Goal: Task Accomplishment & Management: Use online tool/utility

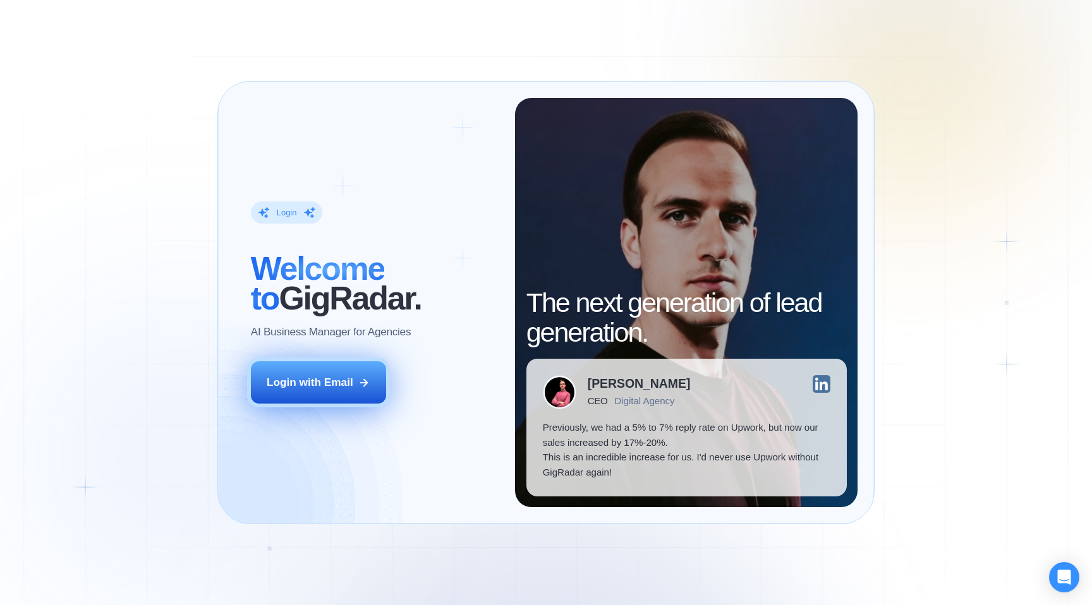
click at [332, 387] on div "Login with Email" at bounding box center [310, 382] width 87 height 15
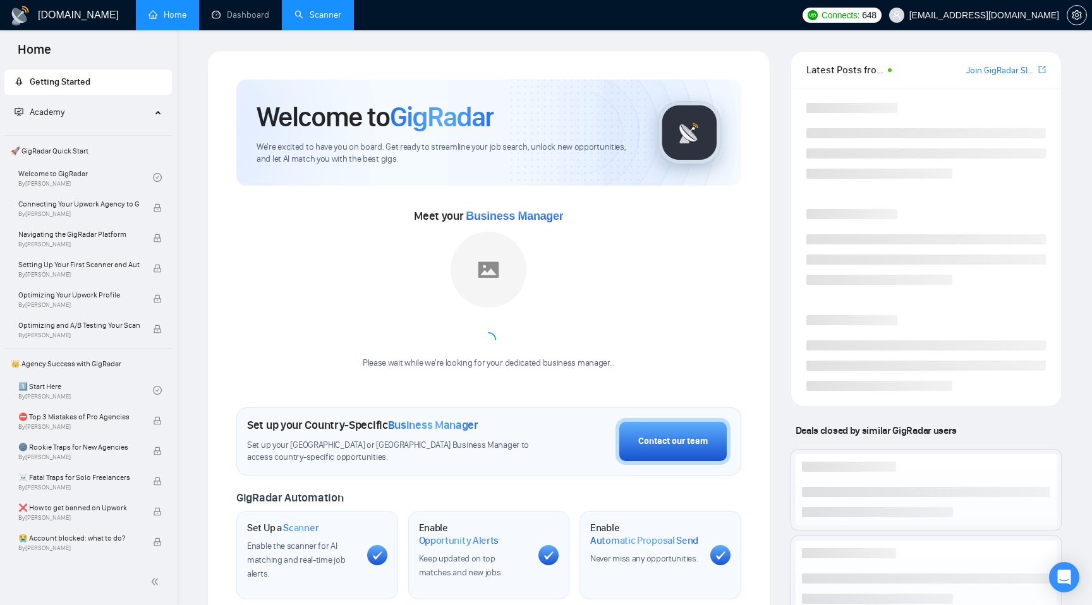
click at [320, 16] on link "Scanner" at bounding box center [317, 14] width 47 height 11
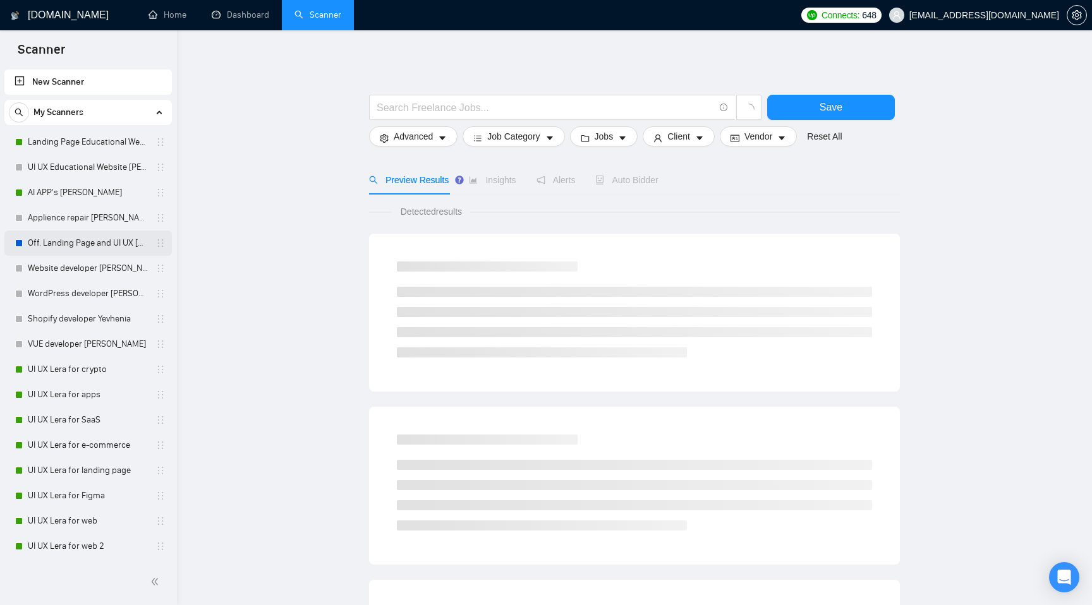
click at [82, 244] on link "Off. Landing Page and UI UX [PERSON_NAME] large" at bounding box center [88, 243] width 120 height 25
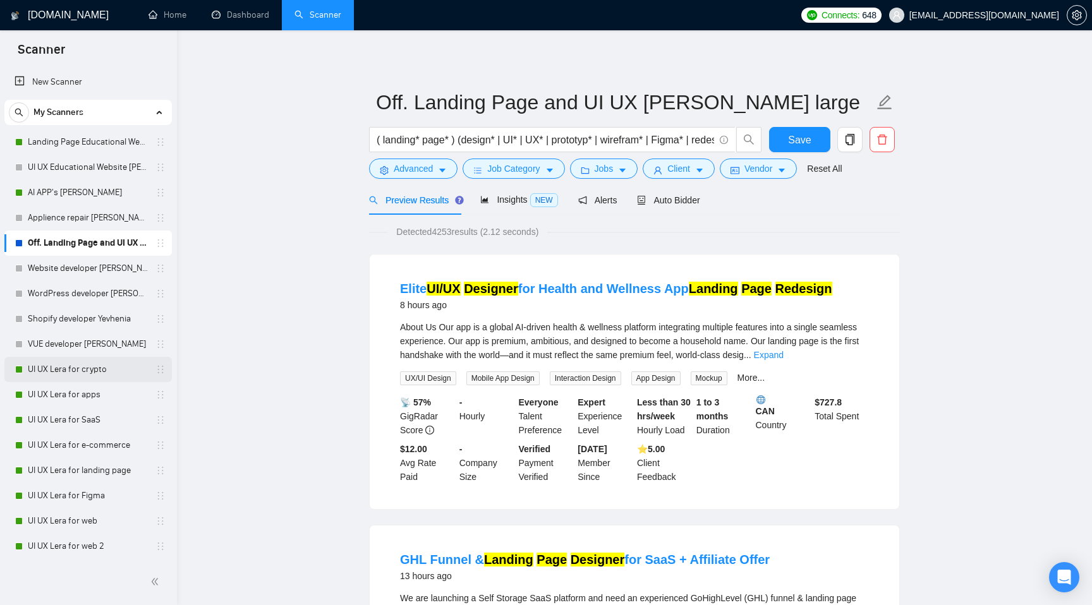
click at [82, 377] on link "UI UX Lera for crypto" at bounding box center [88, 369] width 120 height 25
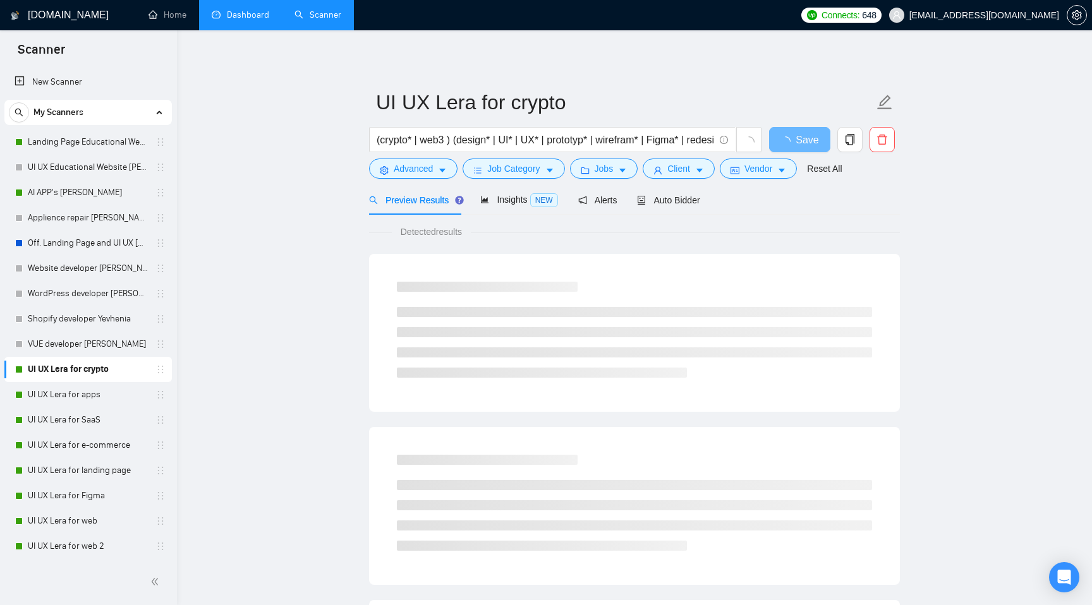
click at [234, 18] on link "Dashboard" at bounding box center [240, 14] width 57 height 11
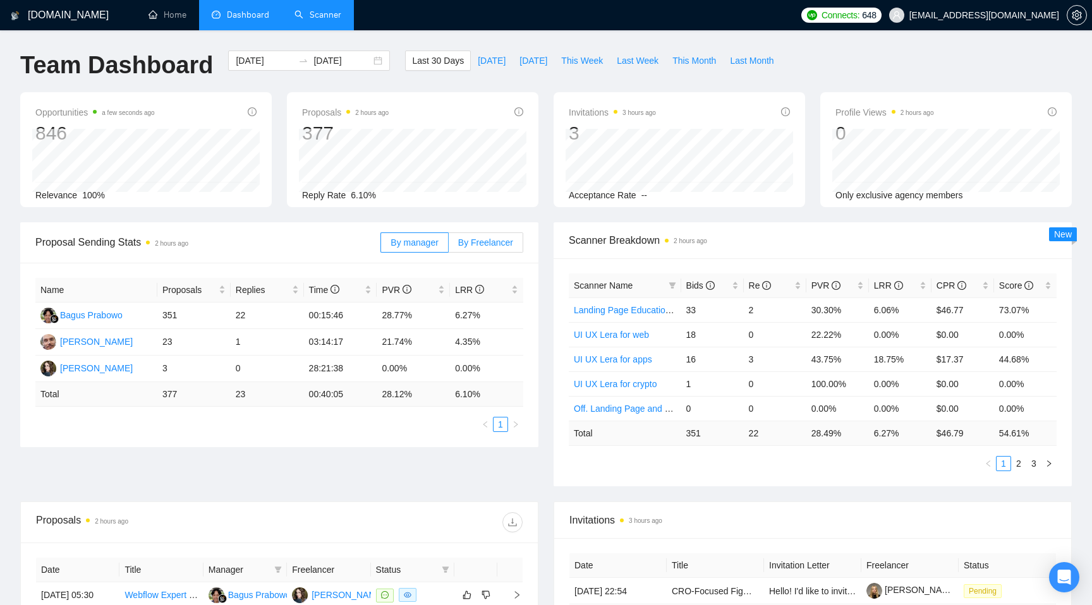
click at [490, 243] on span "By Freelancer" at bounding box center [485, 243] width 55 height 10
click at [449, 246] on input "By Freelancer" at bounding box center [449, 246] width 0 height 0
click at [327, 11] on link "Scanner" at bounding box center [317, 14] width 47 height 11
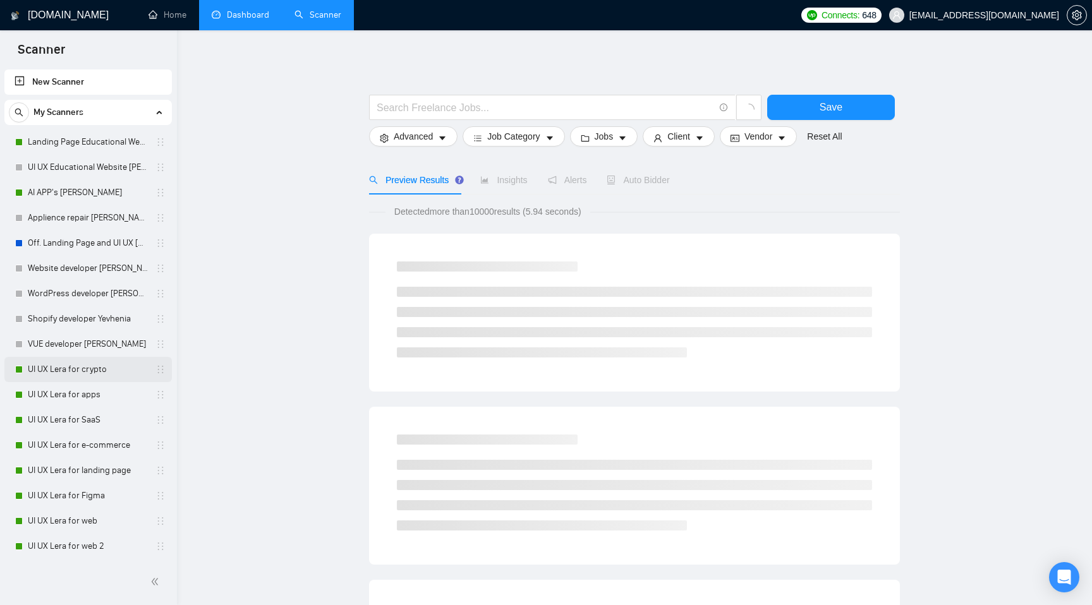
click at [78, 368] on link "UI UX Lera for crypto" at bounding box center [88, 369] width 120 height 25
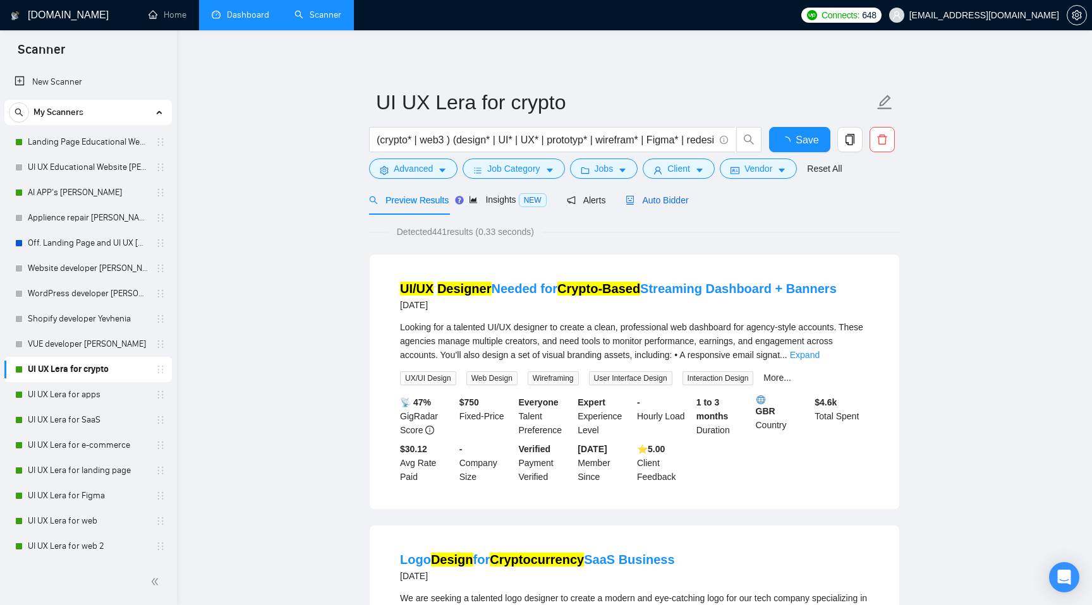
click at [677, 199] on span "Auto Bidder" at bounding box center [656, 200] width 63 height 10
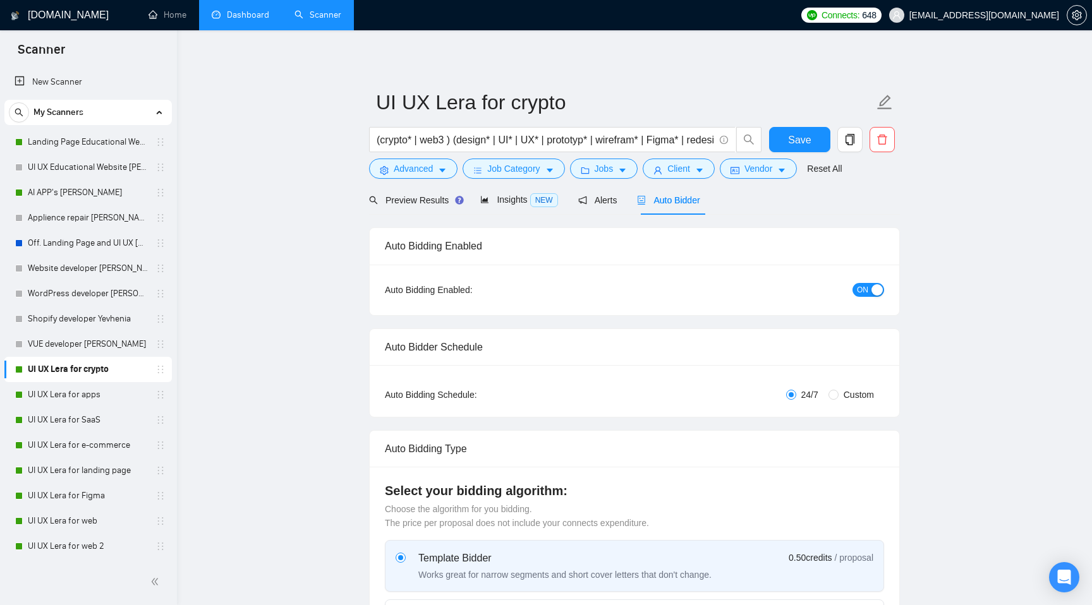
radio input "false"
radio input "true"
checkbox input "true"
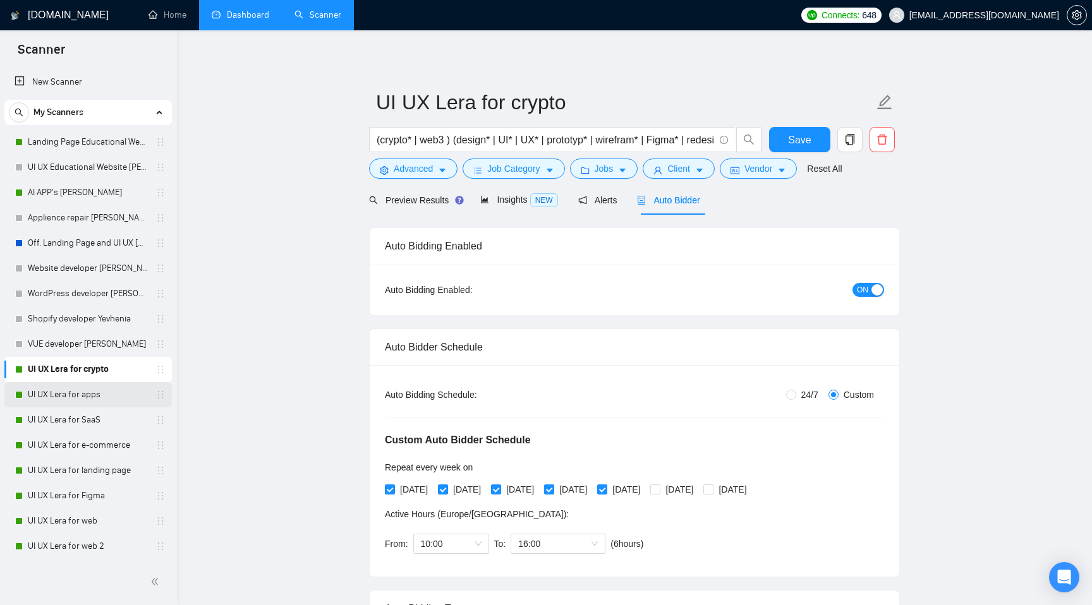
click at [75, 400] on link "UI UX Lera for apps" at bounding box center [88, 394] width 120 height 25
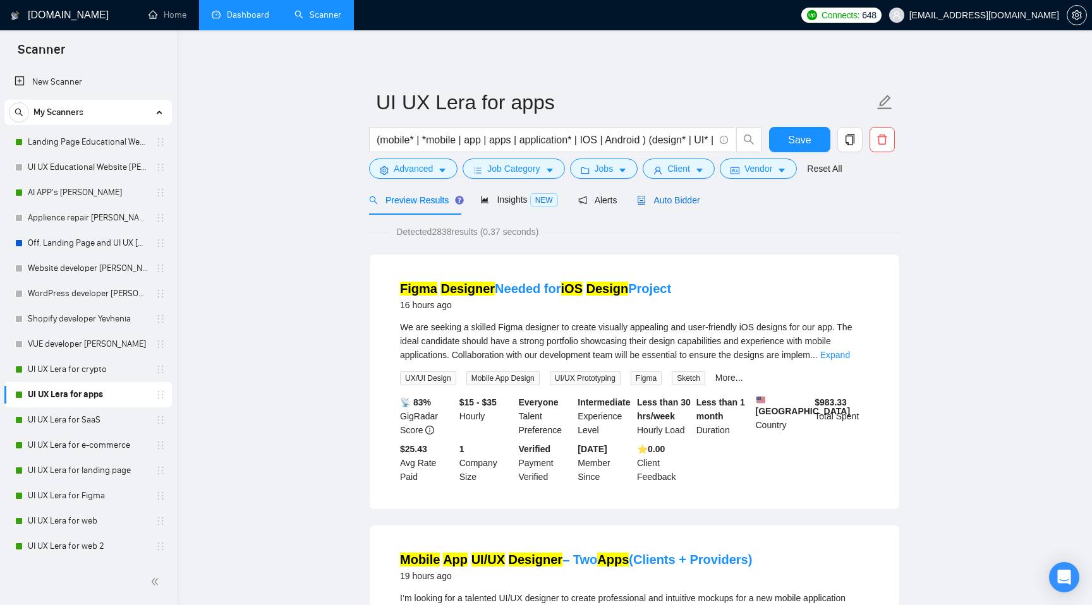
click at [690, 199] on span "Auto Bidder" at bounding box center [668, 200] width 63 height 10
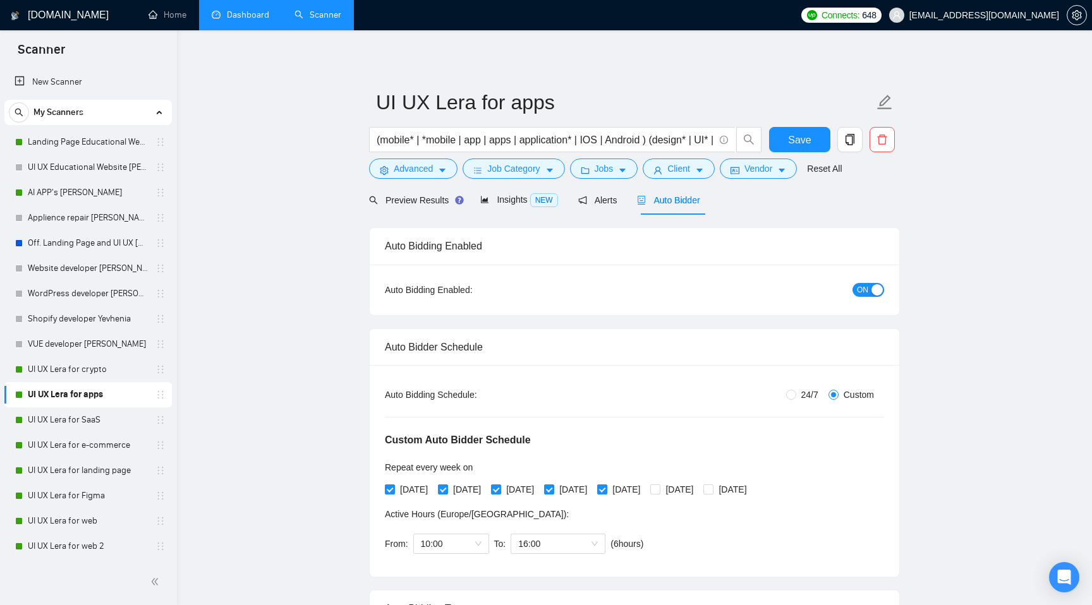
radio input "false"
radio input "true"
checkbox input "true"
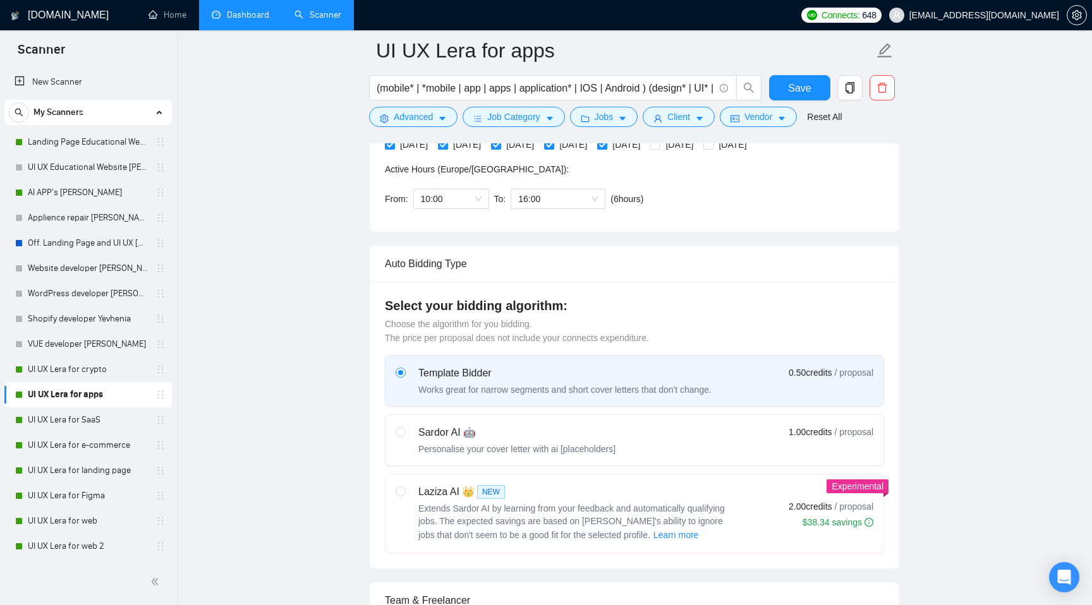
scroll to position [368, 0]
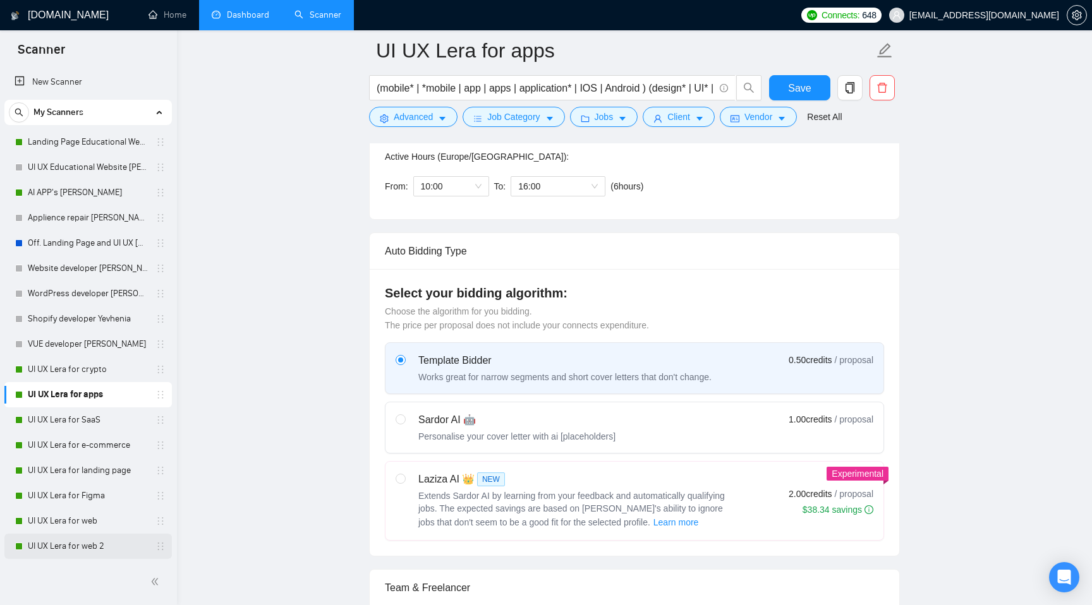
click at [76, 546] on link "UI UX Lera for web 2" at bounding box center [88, 546] width 120 height 25
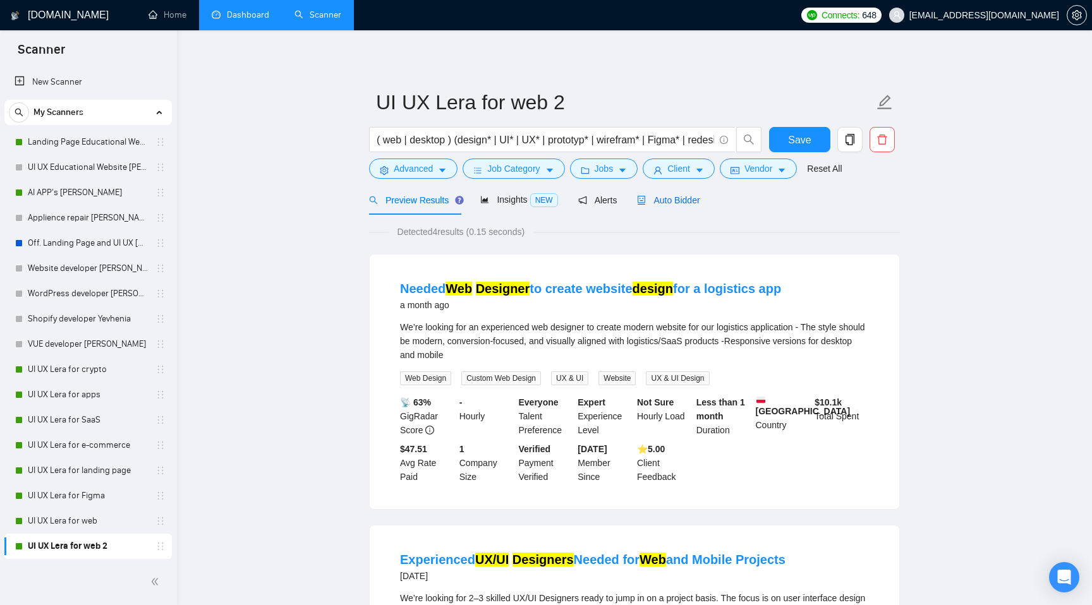
click at [695, 196] on span "Auto Bidder" at bounding box center [668, 200] width 63 height 10
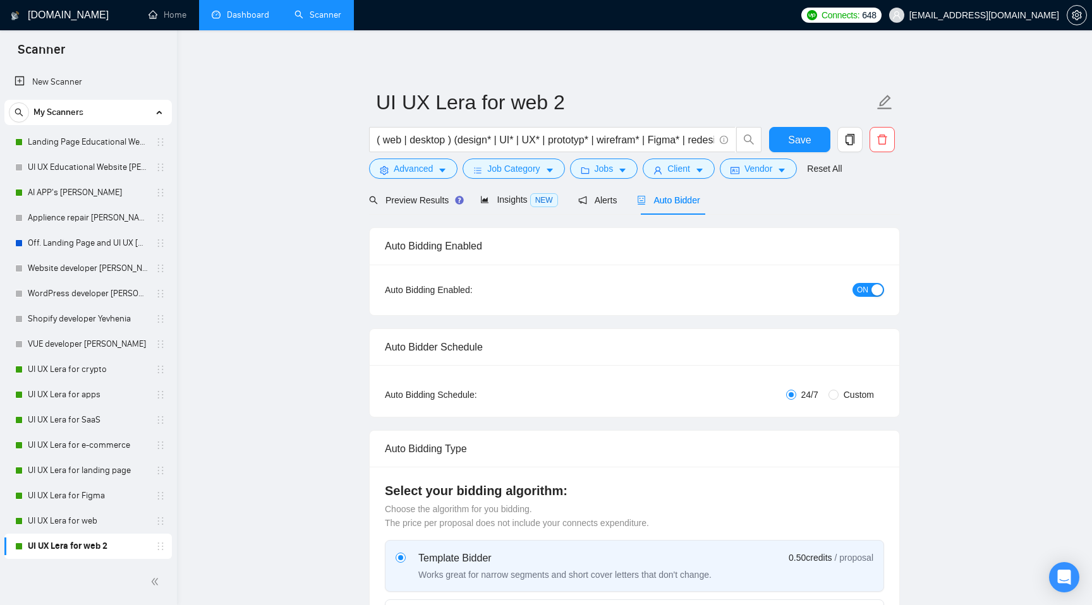
radio input "false"
radio input "true"
checkbox input "true"
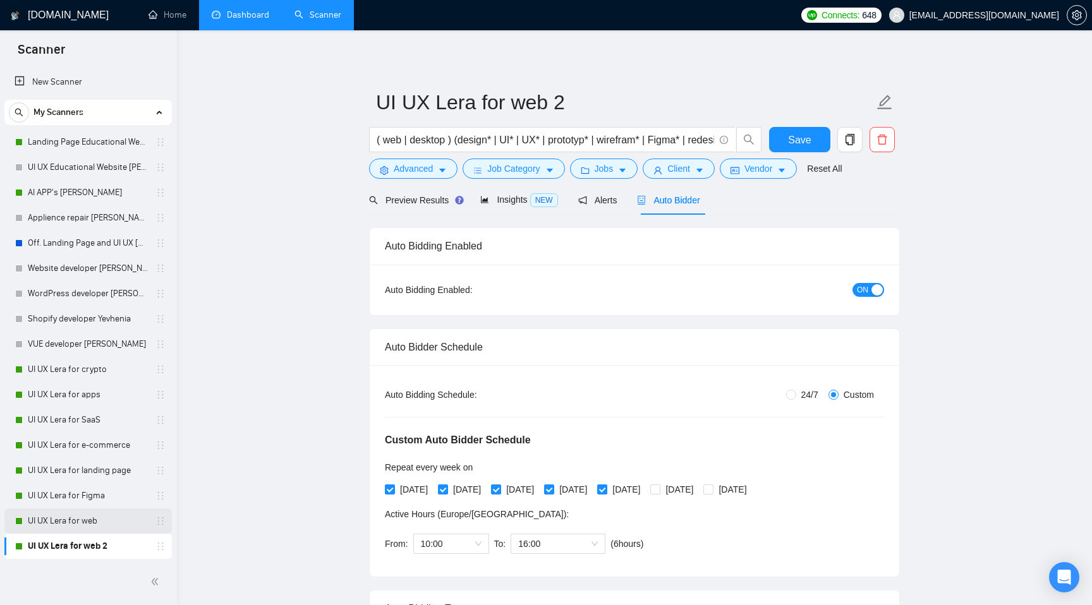
click at [69, 522] on link "UI UX Lera for web" at bounding box center [88, 521] width 120 height 25
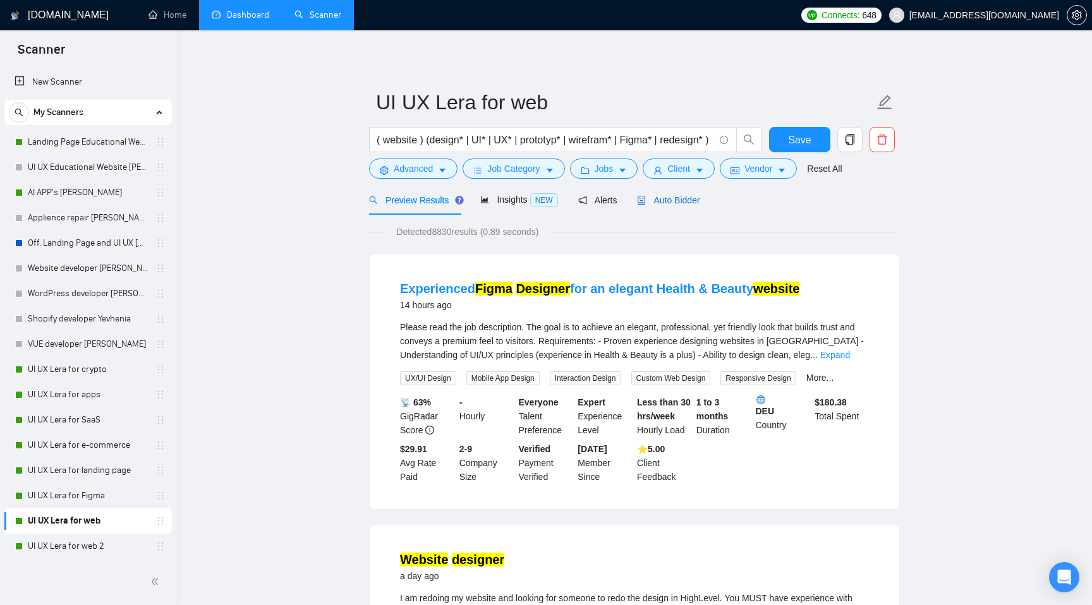
click at [680, 195] on span "Auto Bidder" at bounding box center [668, 200] width 63 height 10
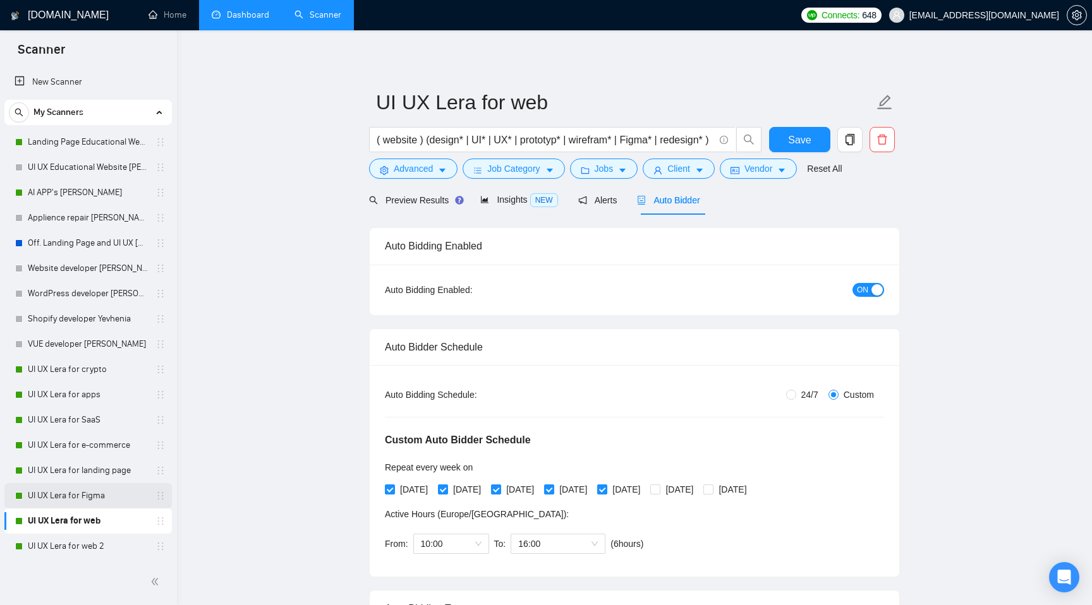
click at [90, 492] on link "UI UX Lera for Figma" at bounding box center [88, 495] width 120 height 25
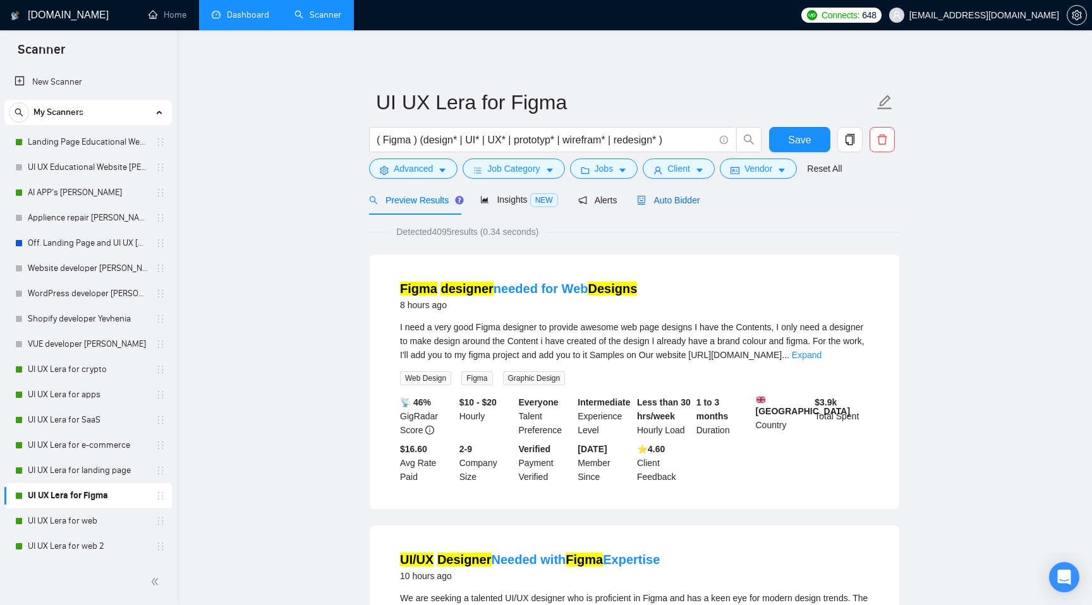
click at [681, 204] on span "Auto Bidder" at bounding box center [668, 200] width 63 height 10
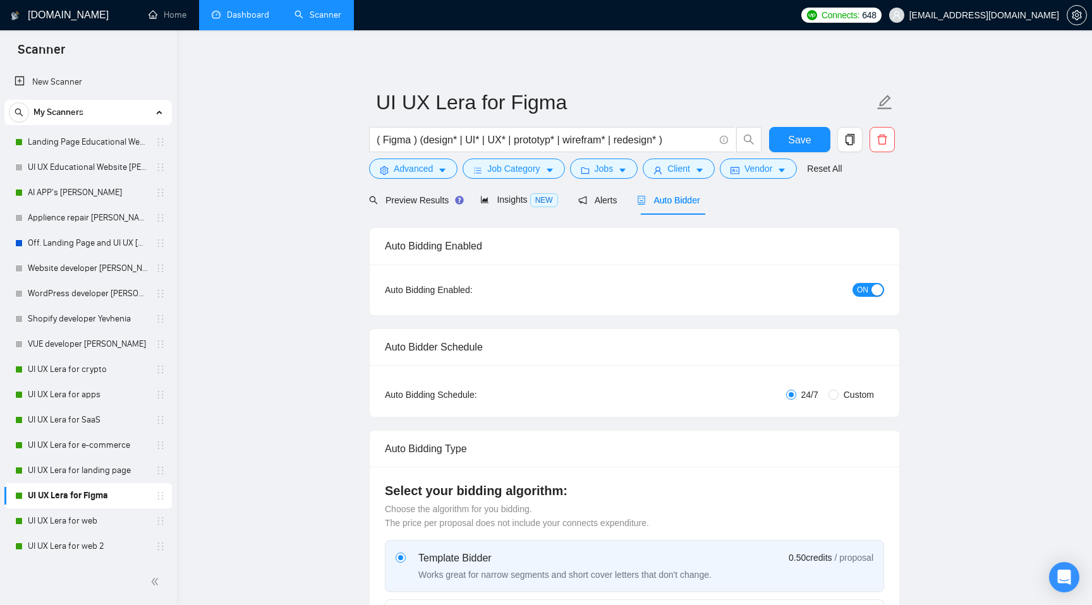
radio input "false"
radio input "true"
checkbox input "true"
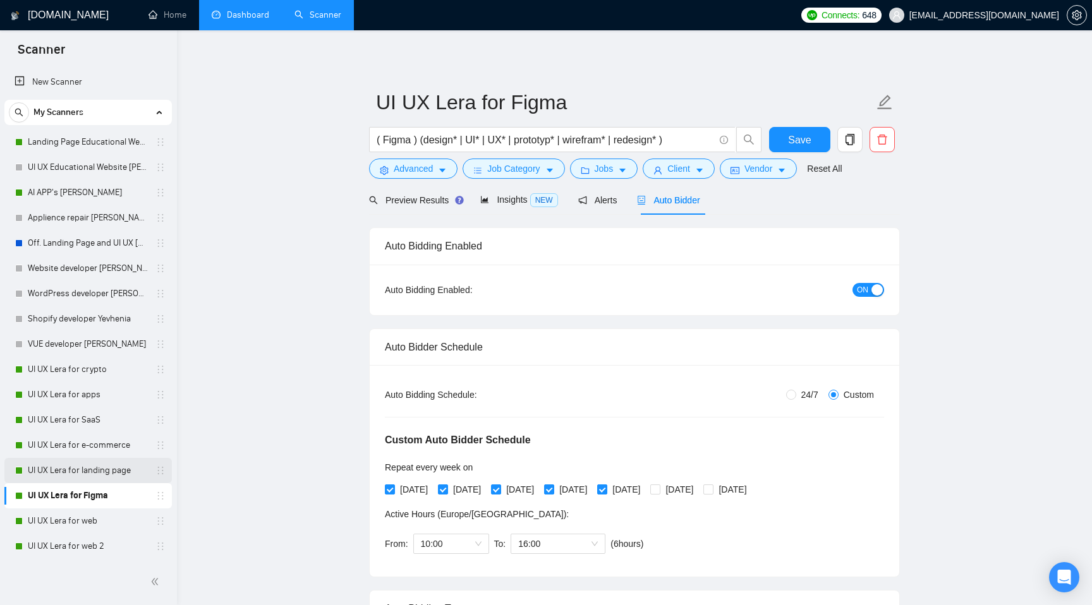
click at [83, 466] on link "UI UX Lera for landing page" at bounding box center [88, 470] width 120 height 25
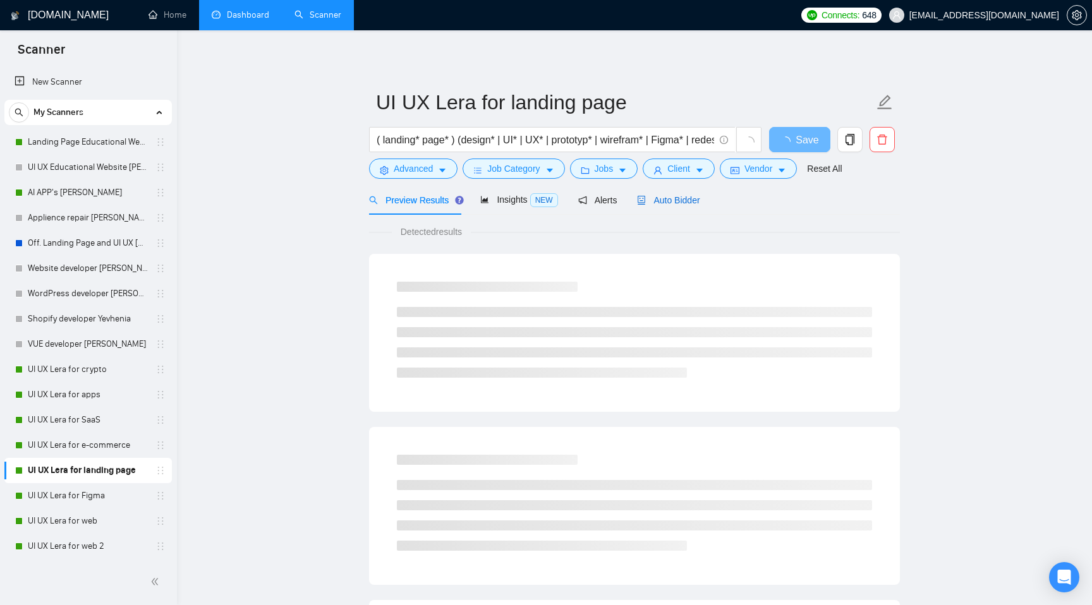
click at [685, 198] on span "Auto Bidder" at bounding box center [668, 200] width 63 height 10
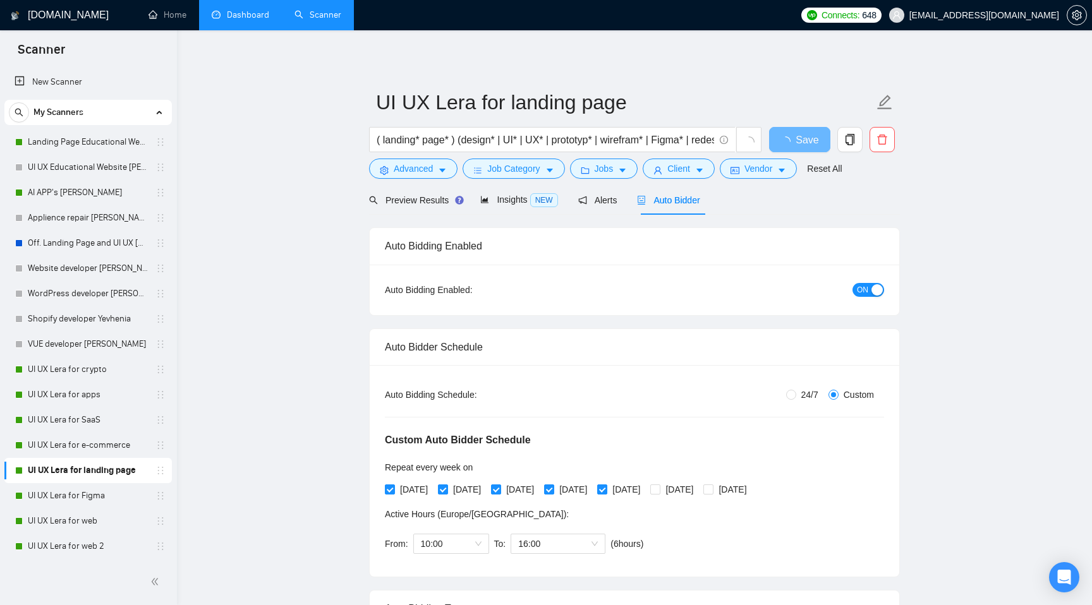
radio input "false"
radio input "true"
checkbox input "true"
click at [63, 444] on link "UI UX Lera for e-commerce" at bounding box center [88, 445] width 120 height 25
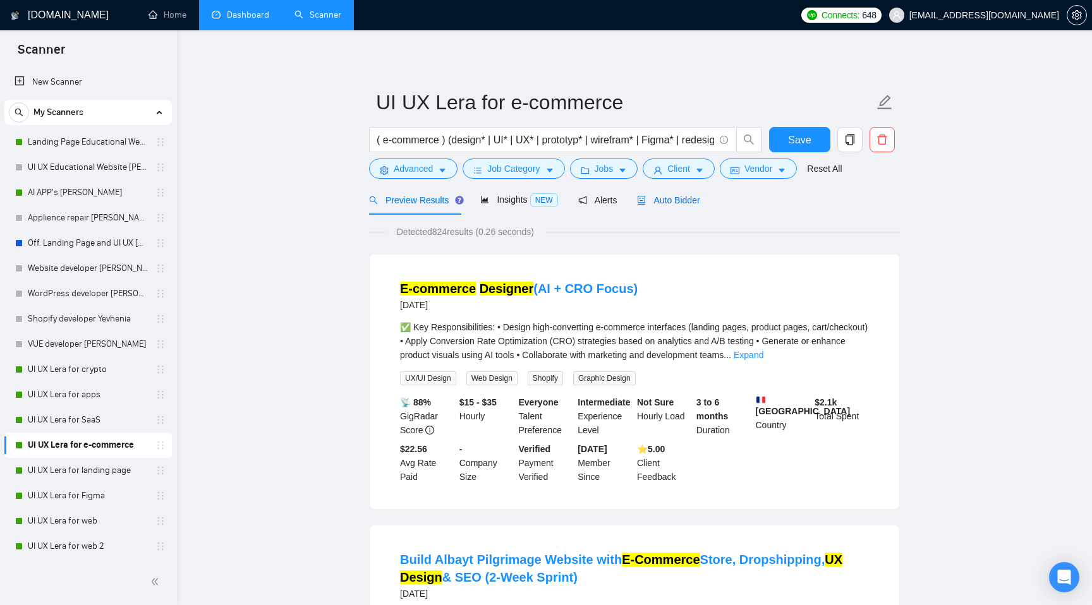
click at [680, 202] on span "Auto Bidder" at bounding box center [668, 200] width 63 height 10
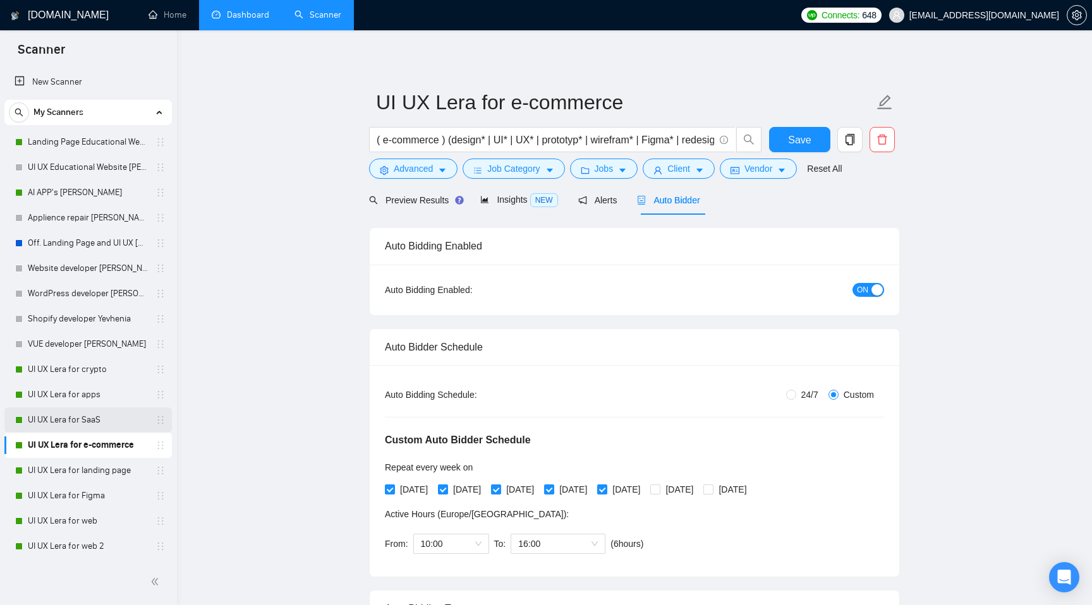
click at [71, 424] on link "UI UX Lera for SaaS" at bounding box center [88, 419] width 120 height 25
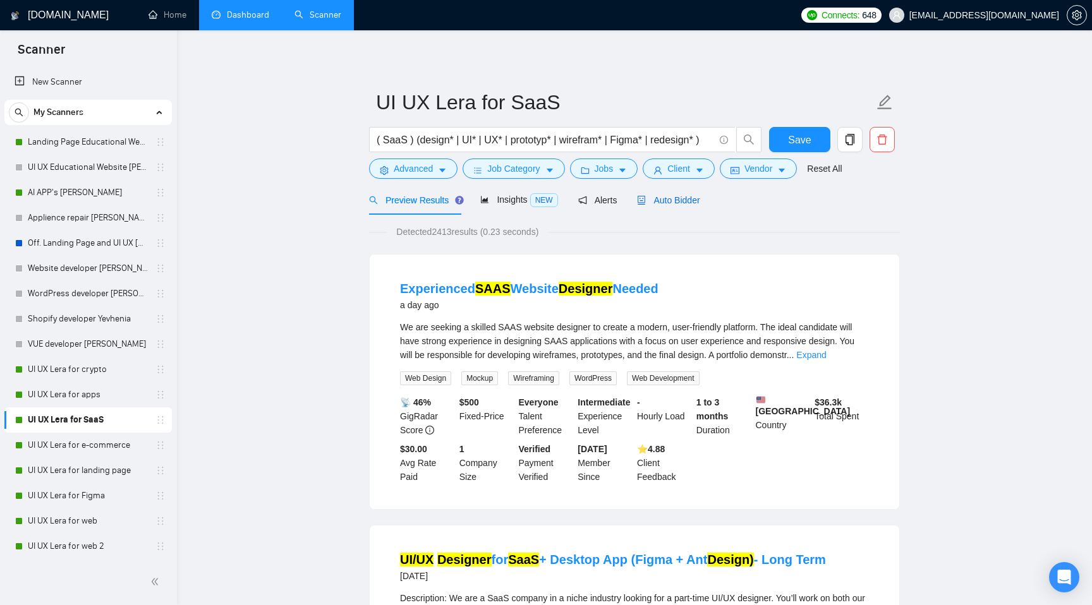
click at [692, 202] on span "Auto Bidder" at bounding box center [668, 200] width 63 height 10
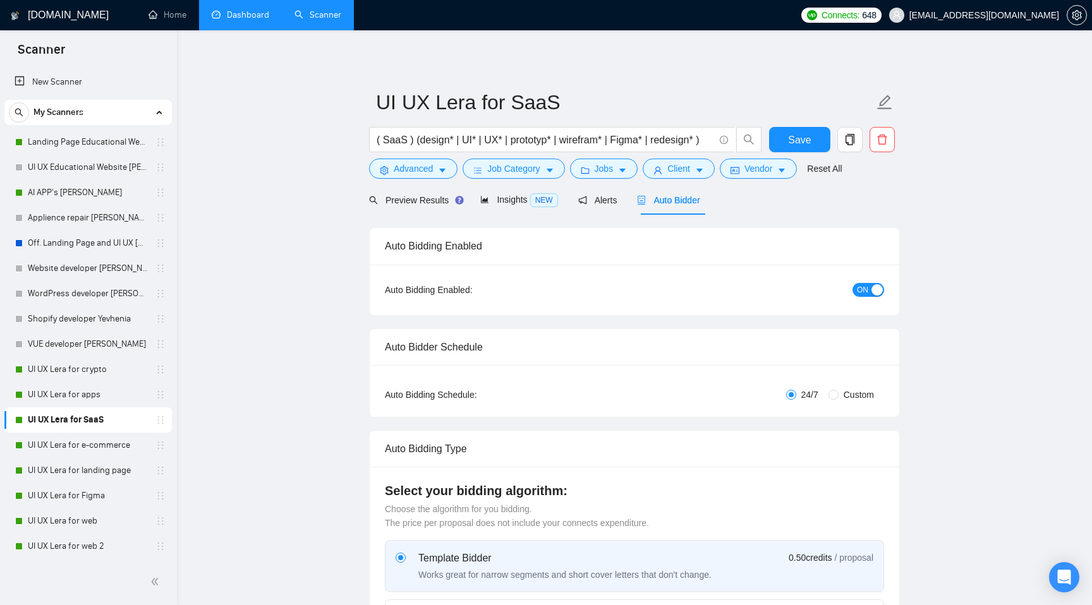
radio input "false"
radio input "true"
checkbox input "true"
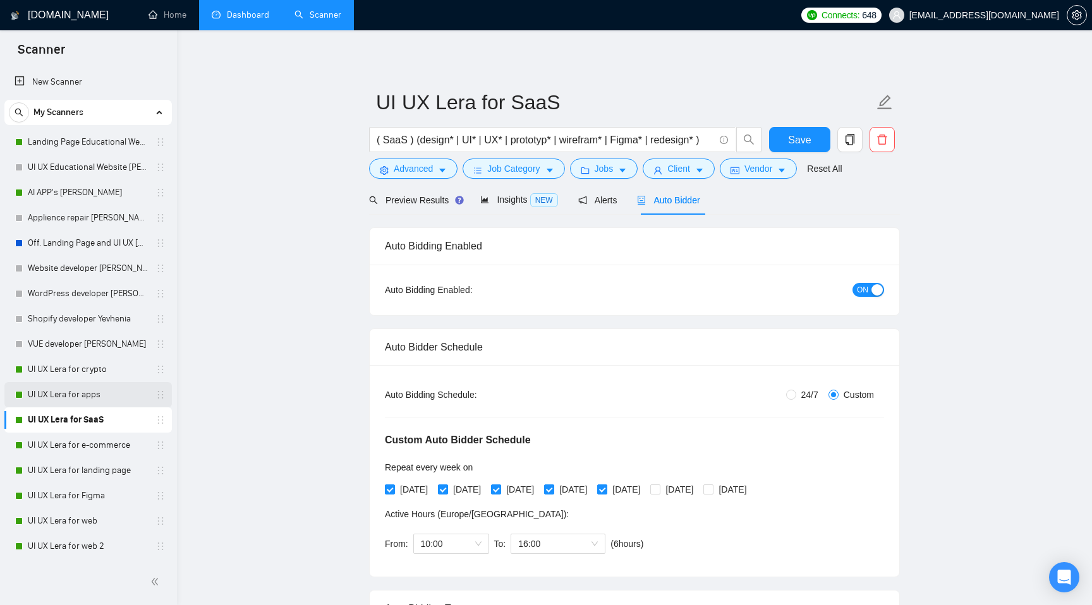
click at [68, 395] on link "UI UX Lera for apps" at bounding box center [88, 394] width 120 height 25
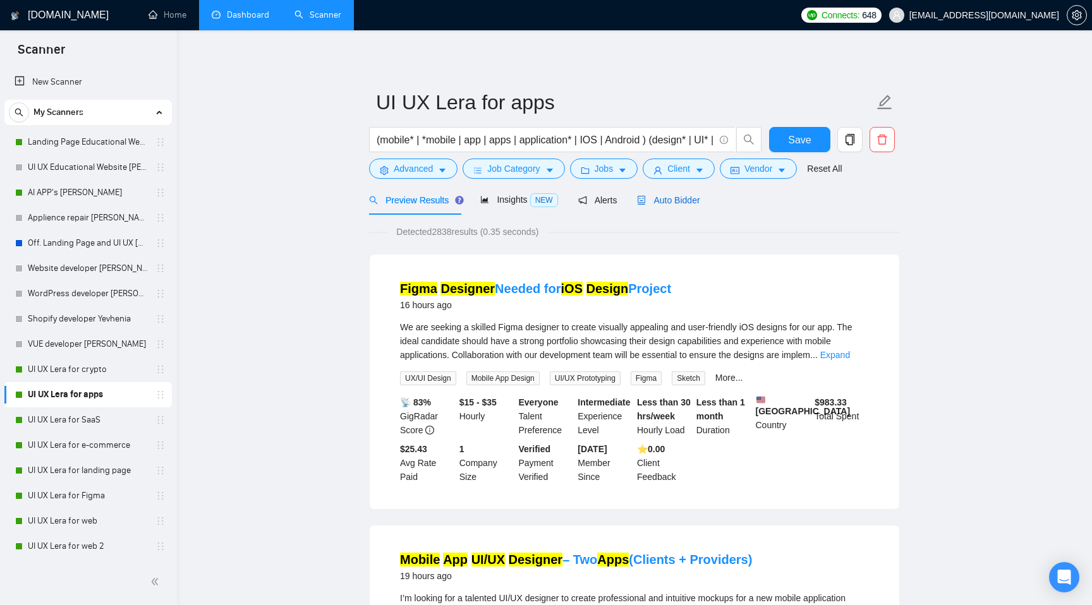
click at [688, 198] on span "Auto Bidder" at bounding box center [668, 200] width 63 height 10
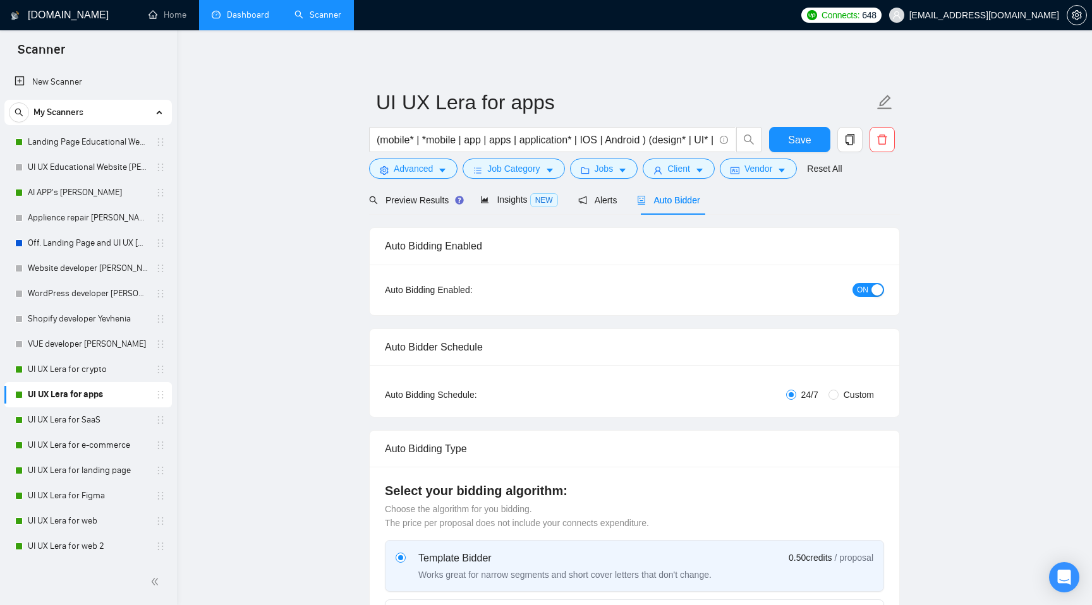
radio input "false"
radio input "true"
checkbox input "true"
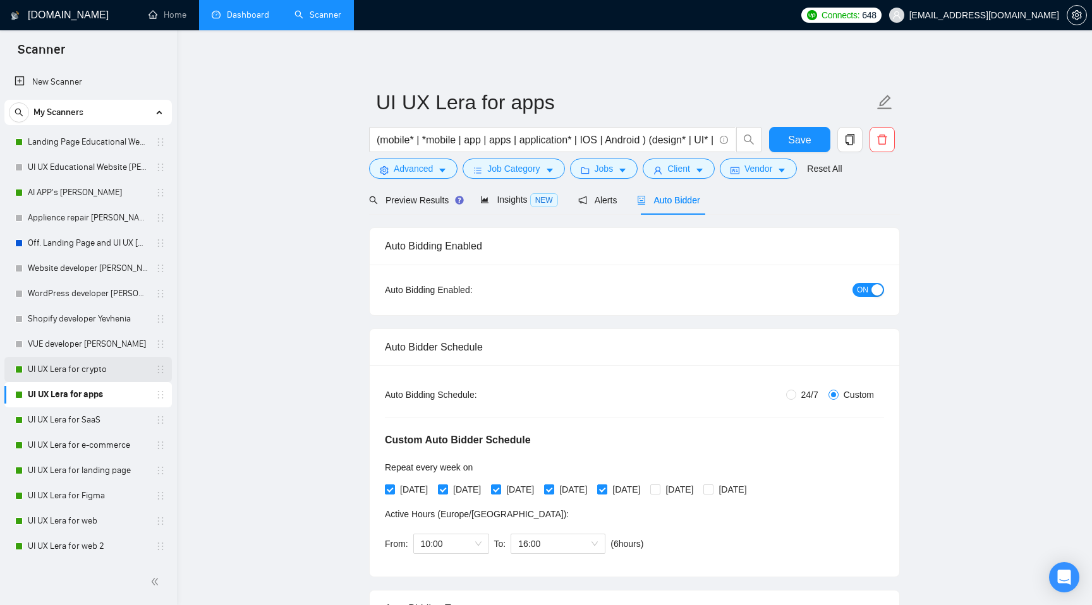
click at [81, 370] on link "UI UX Lera for crypto" at bounding box center [88, 369] width 120 height 25
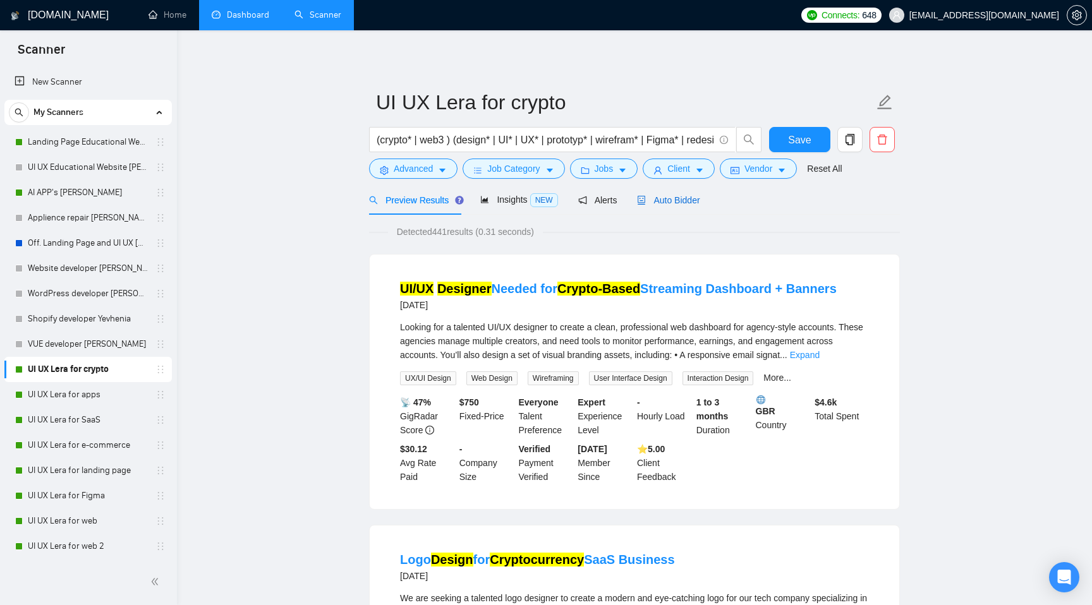
click at [681, 200] on span "Auto Bidder" at bounding box center [668, 200] width 63 height 10
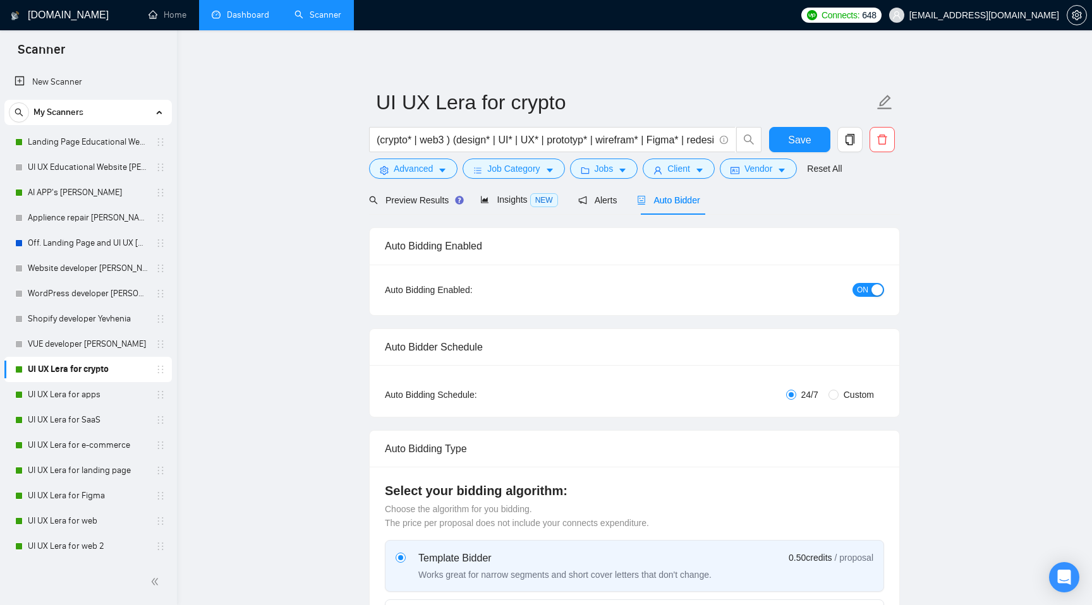
radio input "false"
radio input "true"
checkbox input "true"
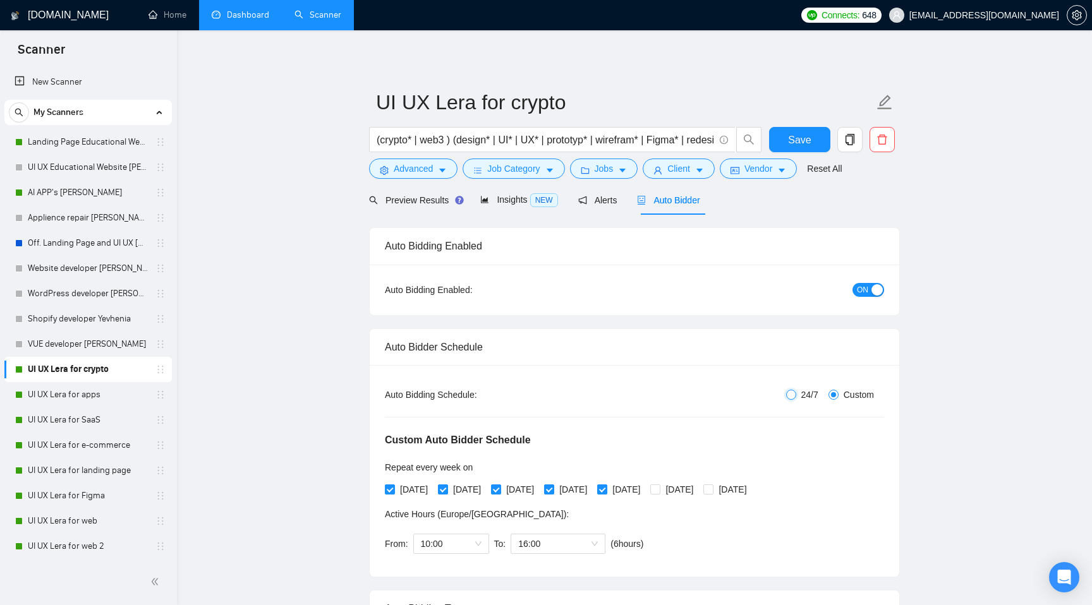
click at [786, 394] on input "24/7" at bounding box center [791, 395] width 10 height 10
radio input "true"
radio input "false"
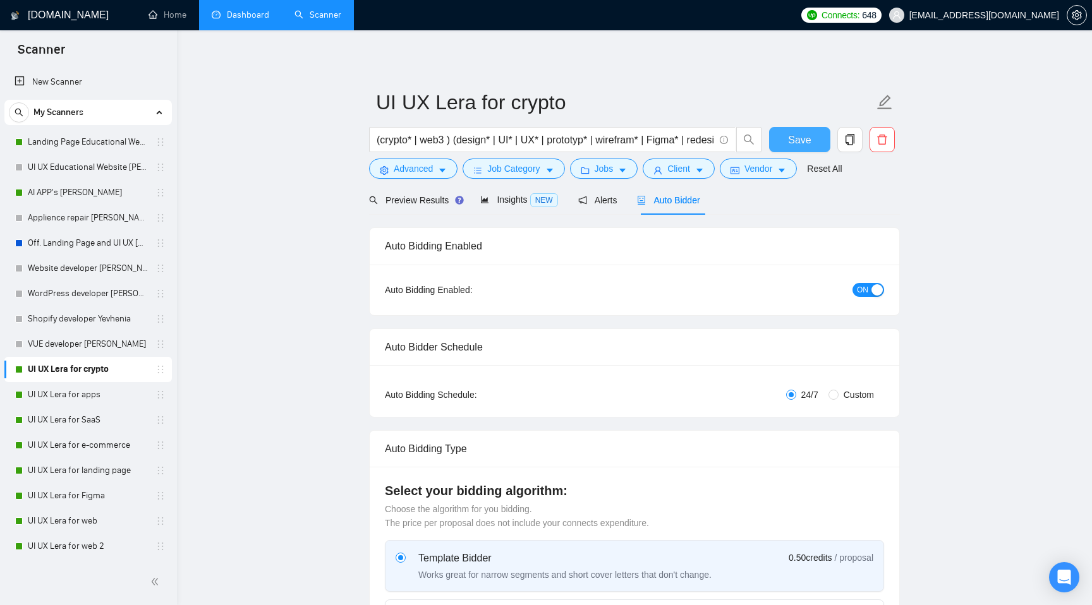
click at [798, 146] on span "Save" at bounding box center [799, 140] width 23 height 16
click at [72, 399] on link "UI UX Lera for apps" at bounding box center [88, 394] width 120 height 25
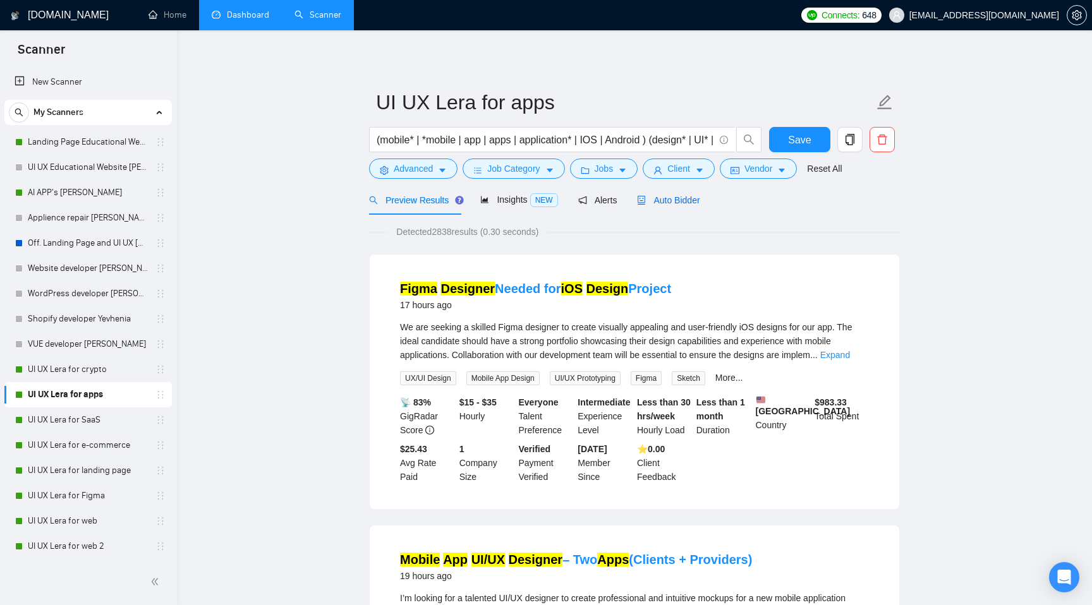
click at [684, 200] on span "Auto Bidder" at bounding box center [668, 200] width 63 height 10
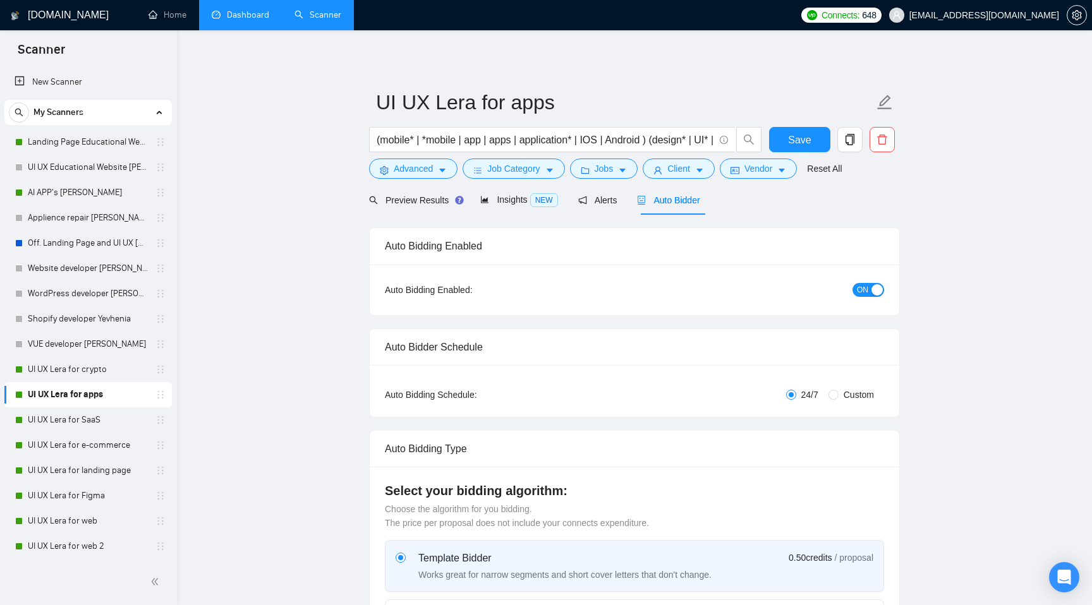
radio input "false"
radio input "true"
checkbox input "true"
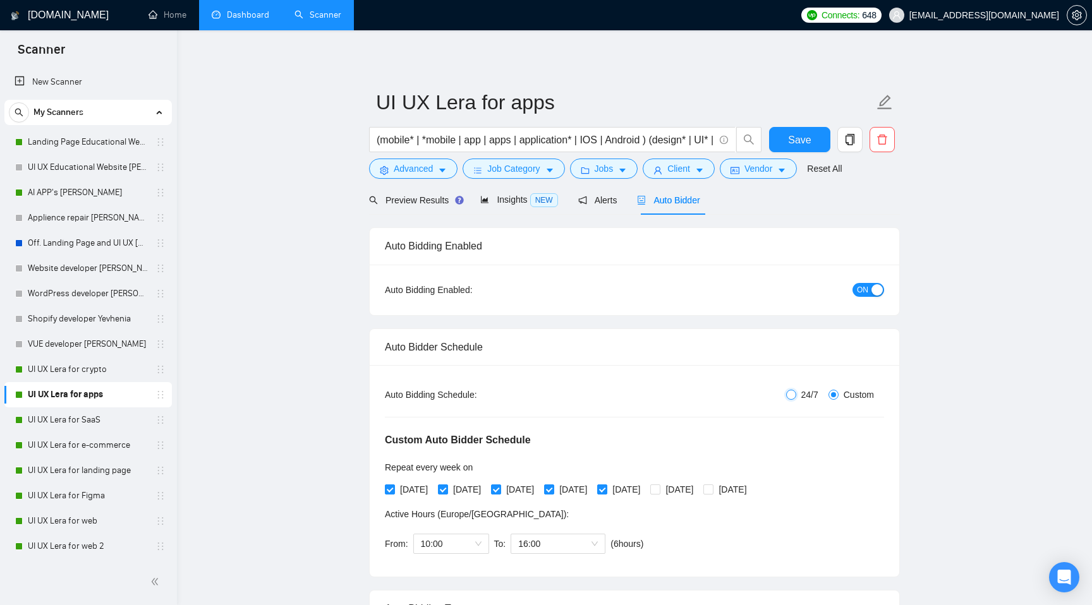
click at [790, 395] on input "24/7" at bounding box center [791, 395] width 10 height 10
radio input "true"
radio input "false"
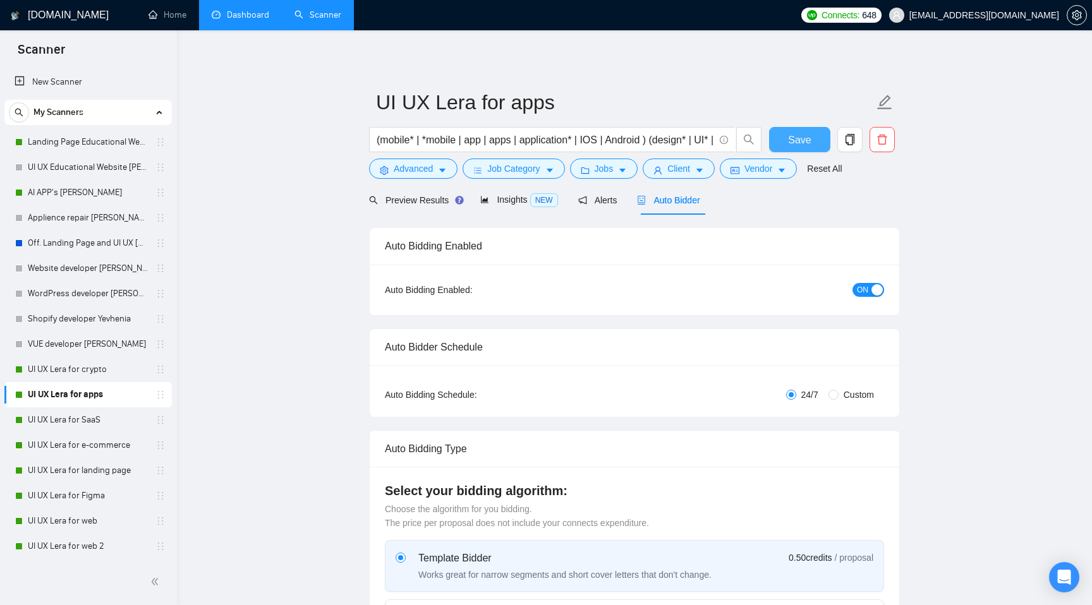
click at [799, 136] on span "Save" at bounding box center [799, 140] width 23 height 16
click at [75, 421] on link "UI UX Lera for SaaS" at bounding box center [88, 419] width 120 height 25
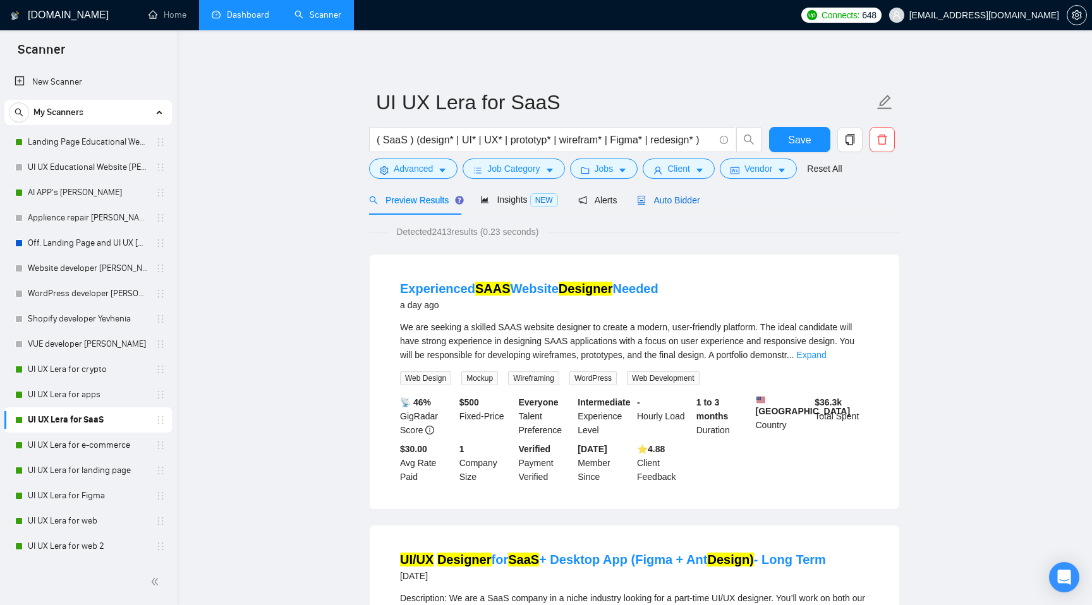
click at [684, 205] on span "Auto Bidder" at bounding box center [668, 200] width 63 height 10
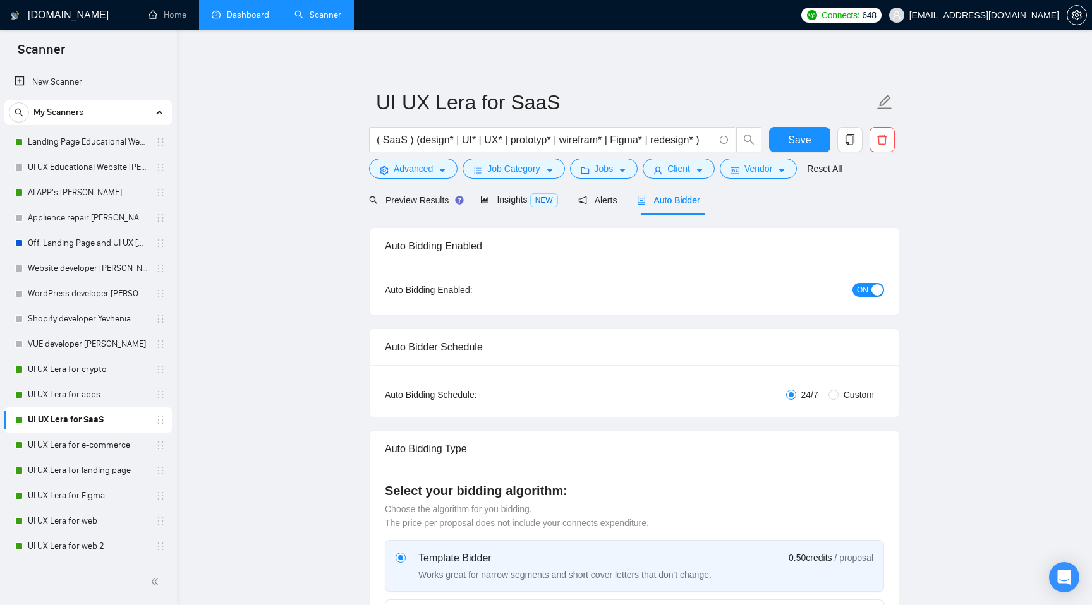
radio input "false"
radio input "true"
checkbox input "true"
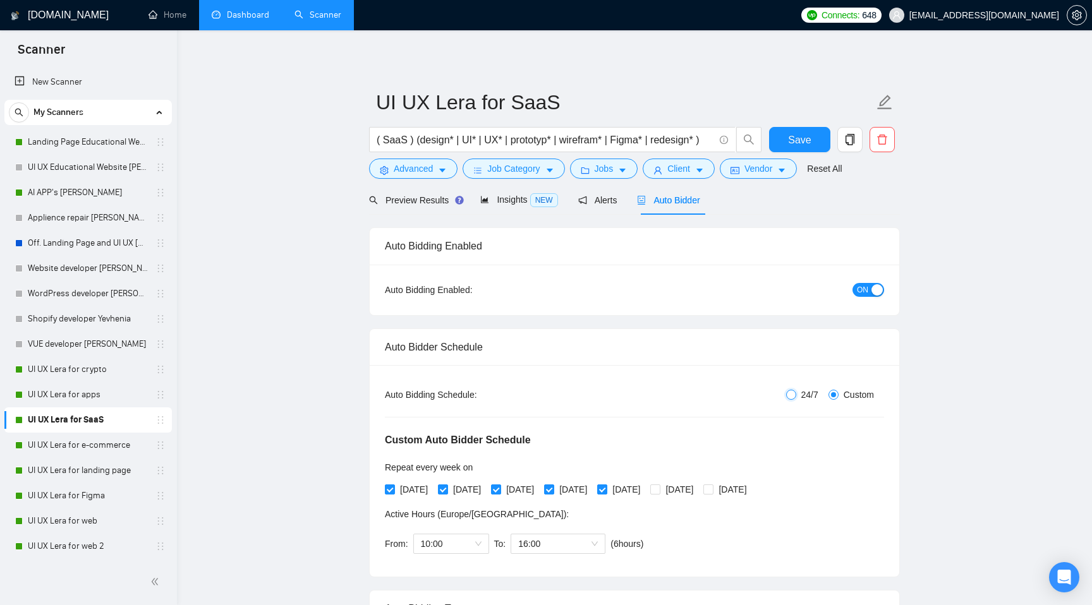
click at [789, 397] on input "24/7" at bounding box center [791, 395] width 10 height 10
radio input "true"
radio input "false"
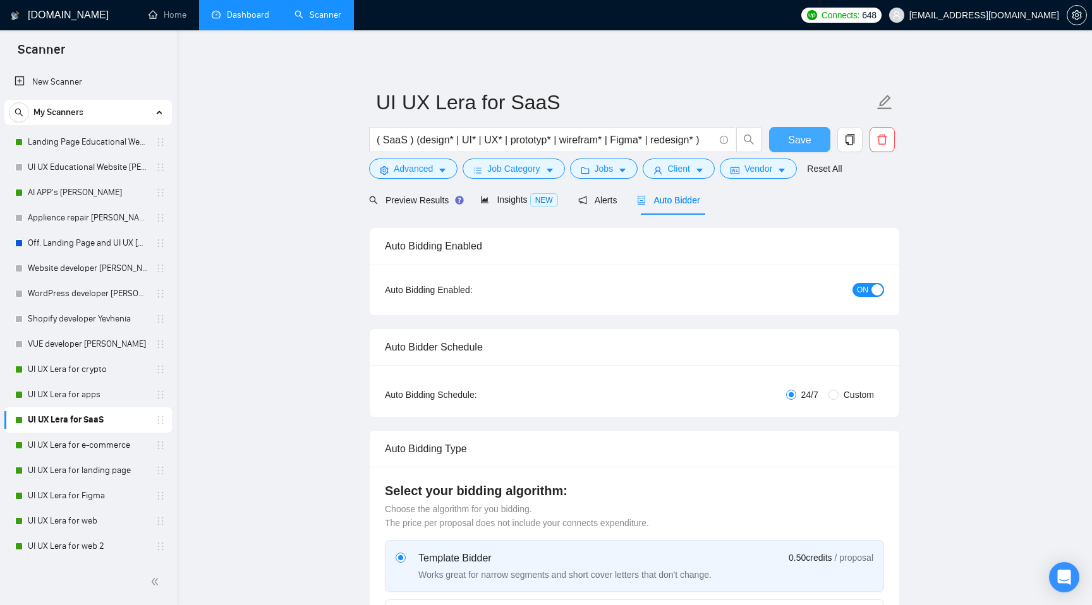
click at [795, 140] on span "Save" at bounding box center [799, 140] width 23 height 16
checkbox input "true"
click at [103, 440] on link "UI UX Lera for e-commerce" at bounding box center [88, 445] width 120 height 25
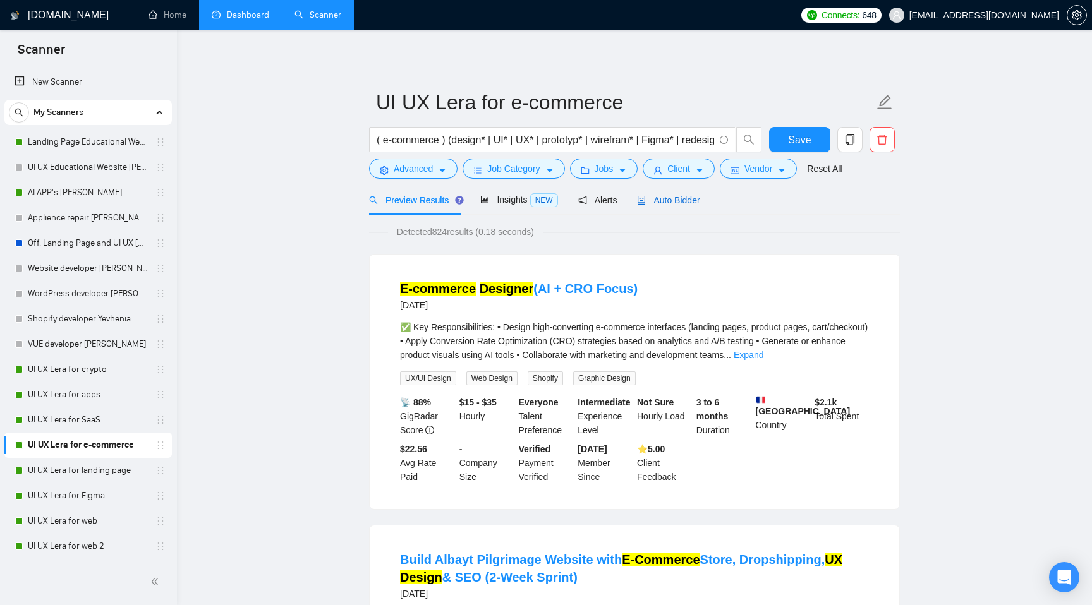
click at [686, 204] on span "Auto Bidder" at bounding box center [668, 200] width 63 height 10
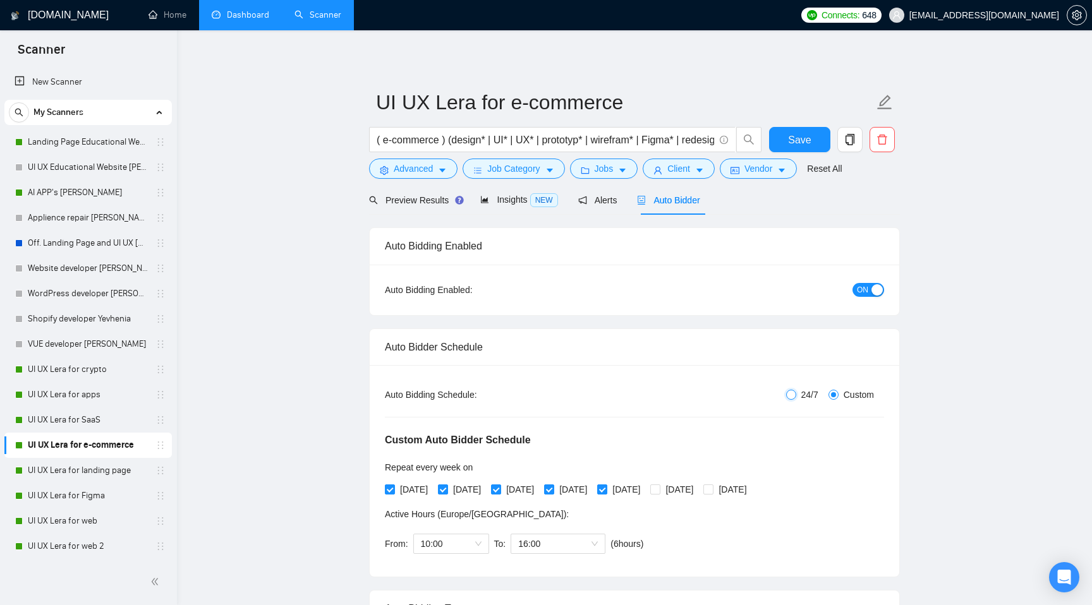
click at [790, 395] on input "24/7" at bounding box center [791, 395] width 10 height 10
radio input "true"
radio input "false"
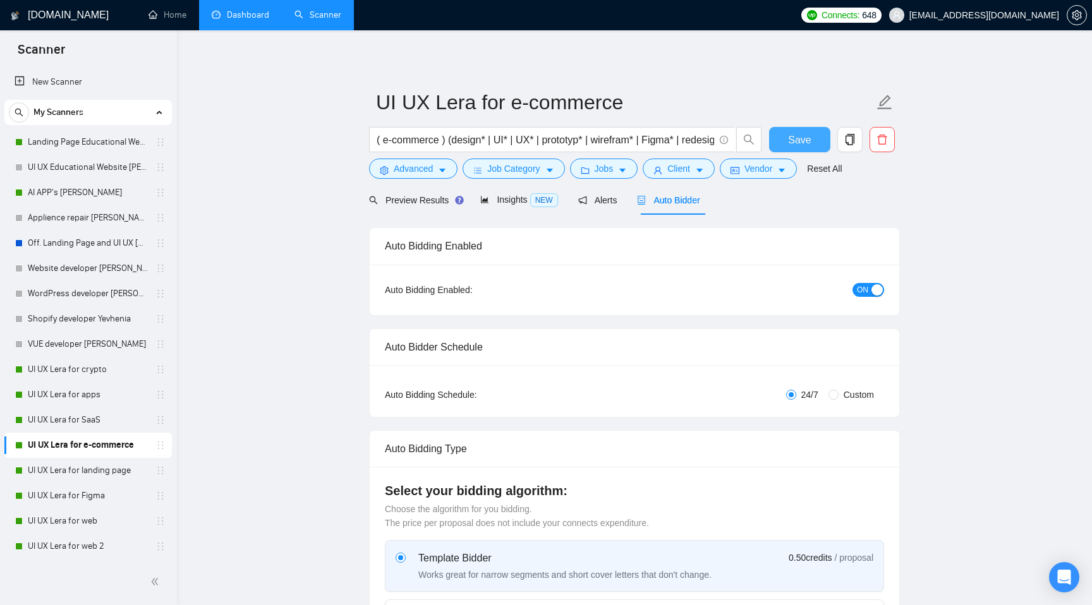
click at [792, 148] on button "Save" at bounding box center [799, 139] width 61 height 25
checkbox input "true"
click at [63, 474] on link "UI UX Lera for landing page" at bounding box center [88, 470] width 120 height 25
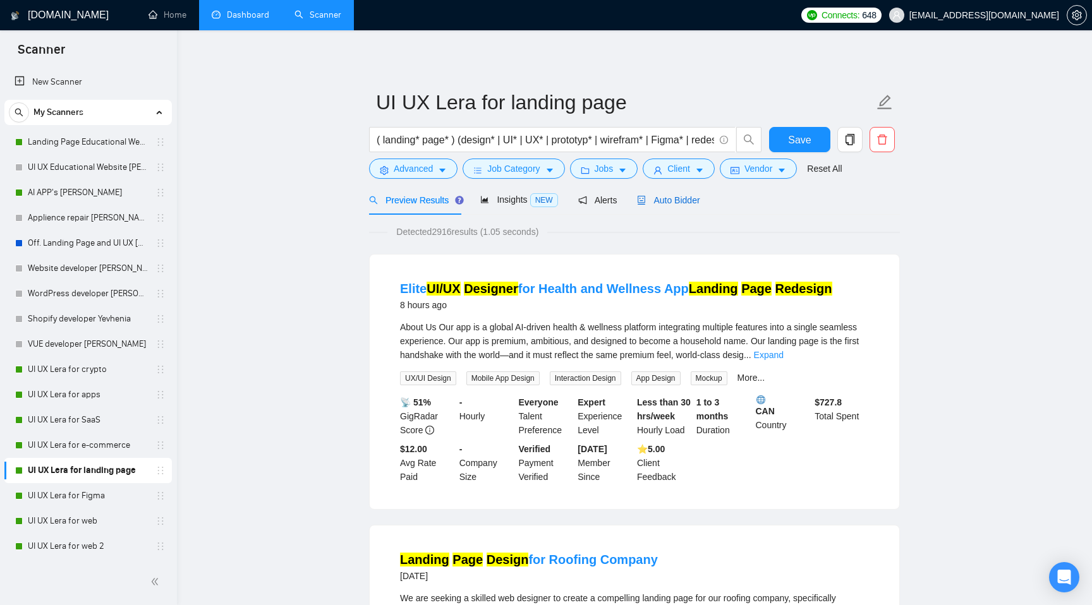
click at [675, 205] on div "Auto Bidder" at bounding box center [668, 200] width 63 height 14
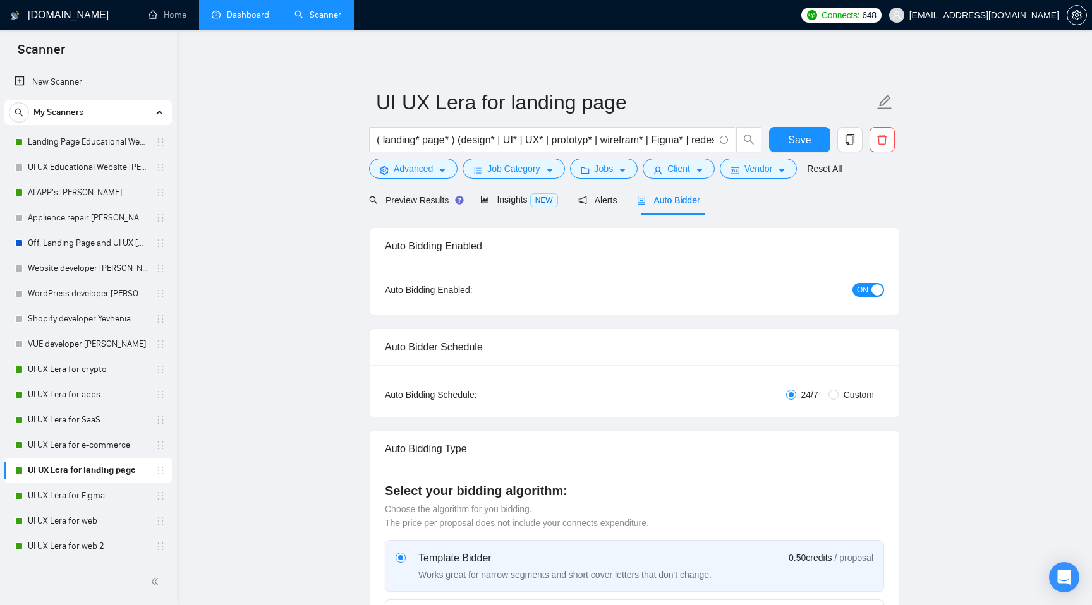
radio input "false"
radio input "true"
checkbox input "true"
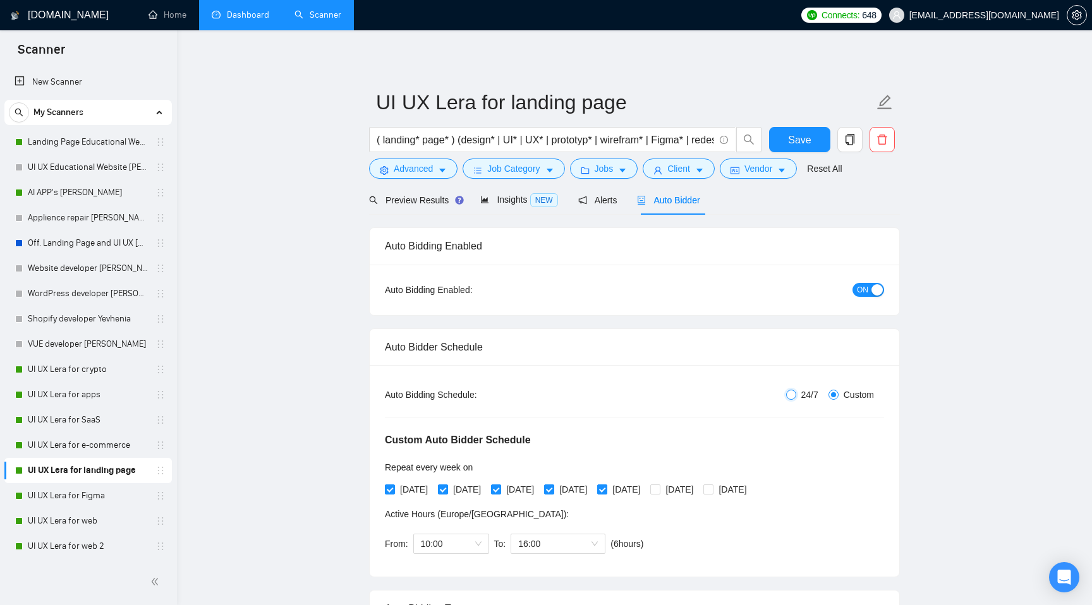
click at [786, 399] on input "24/7" at bounding box center [791, 395] width 10 height 10
radio input "true"
radio input "false"
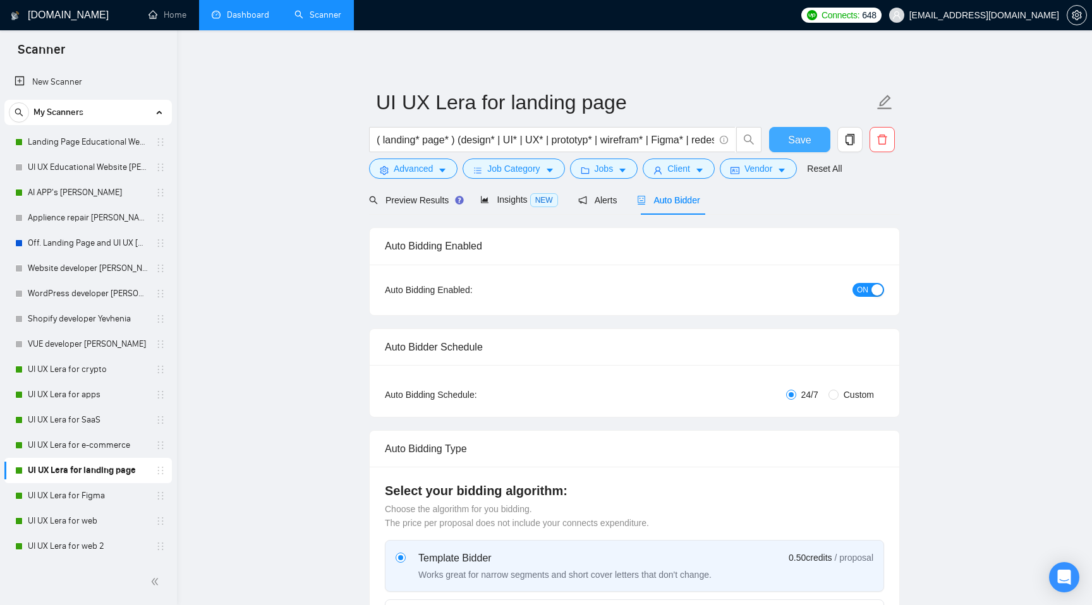
click at [796, 142] on span "Save" at bounding box center [799, 140] width 23 height 16
click at [76, 491] on link "UI UX Lera for Figma" at bounding box center [88, 495] width 120 height 25
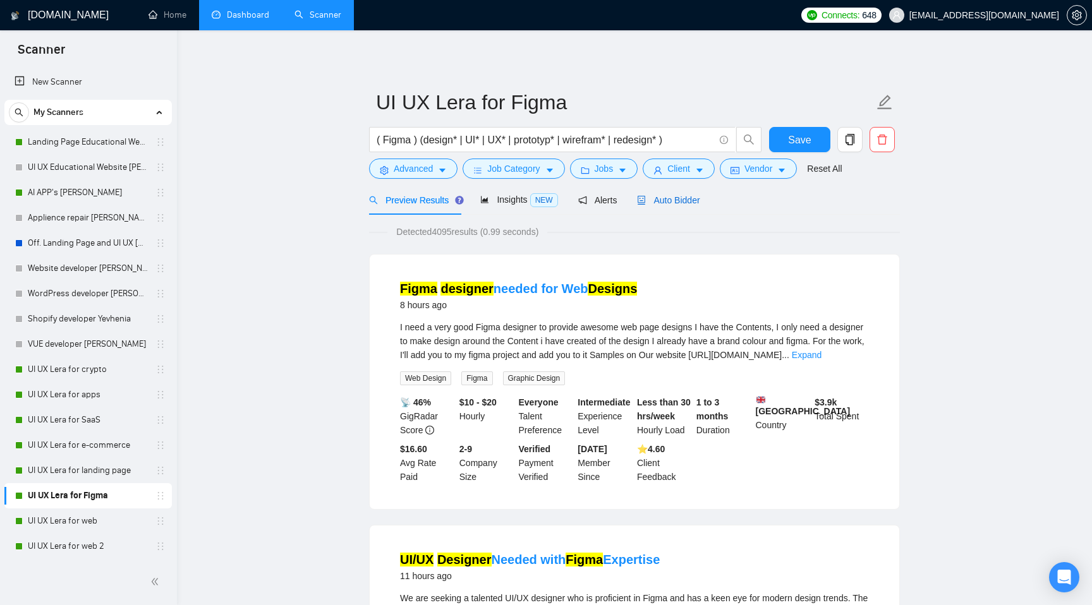
click at [684, 205] on span "Auto Bidder" at bounding box center [668, 200] width 63 height 10
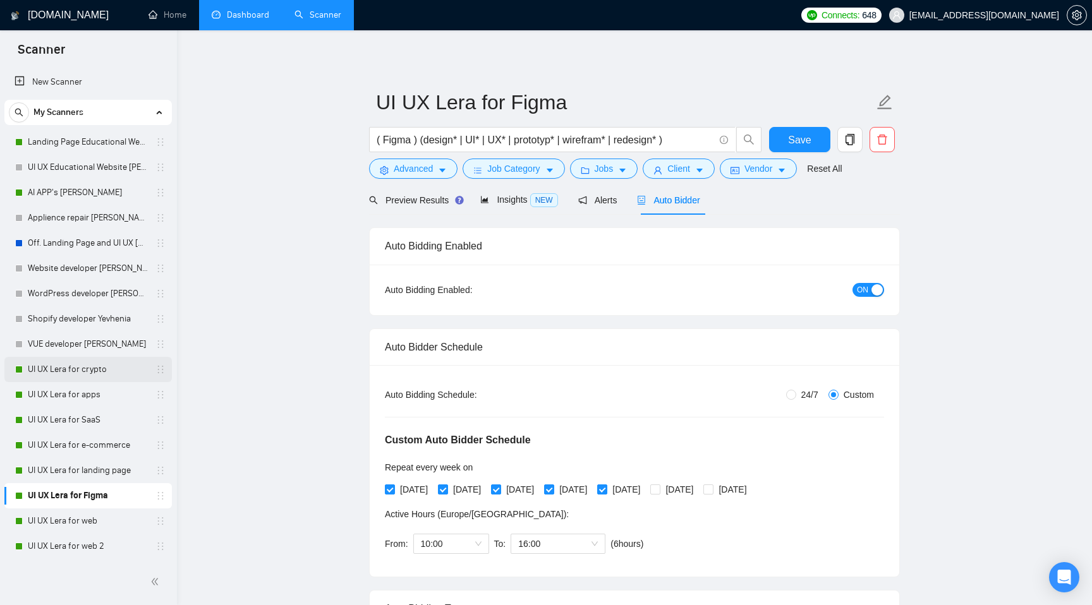
click at [63, 369] on link "UI UX Lera for crypto" at bounding box center [88, 369] width 120 height 25
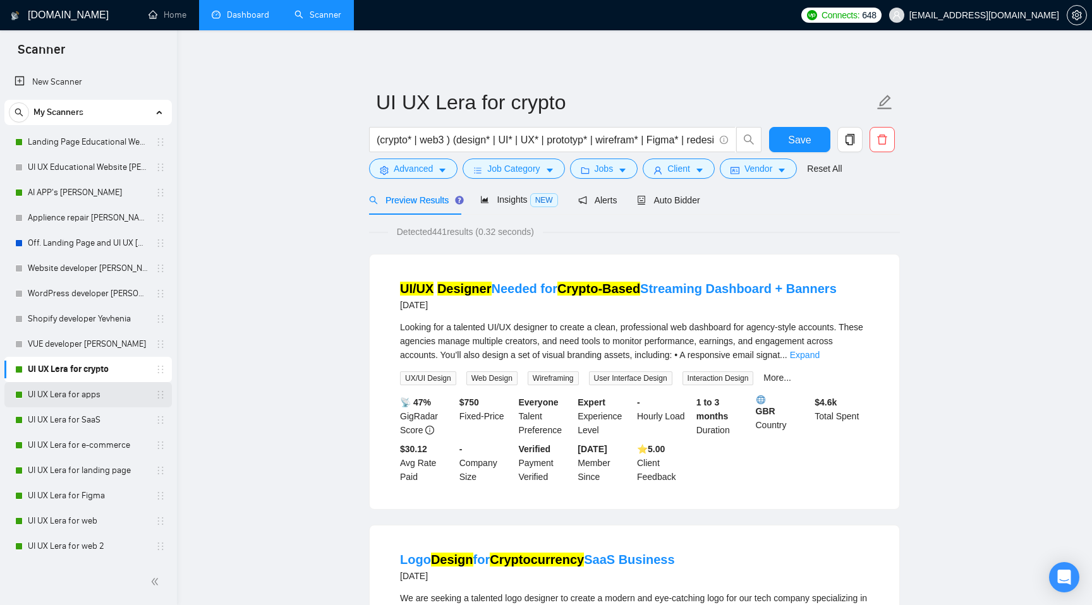
click at [66, 391] on link "UI UX Lera for apps" at bounding box center [88, 394] width 120 height 25
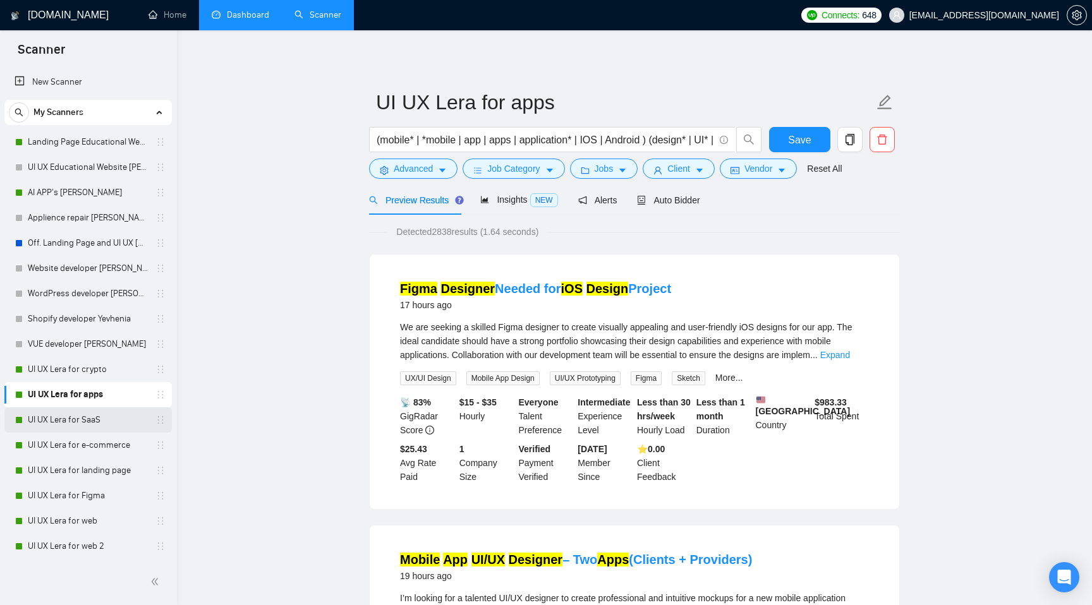
click at [63, 418] on link "UI UX Lera for SaaS" at bounding box center [88, 419] width 120 height 25
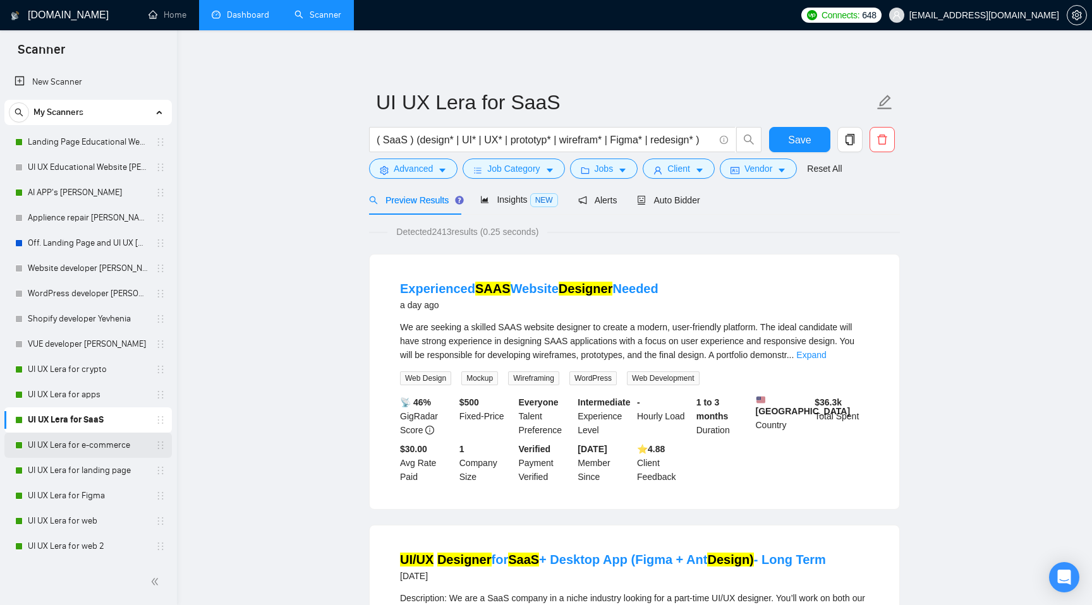
click at [65, 445] on link "UI UX Lera for e-commerce" at bounding box center [88, 445] width 120 height 25
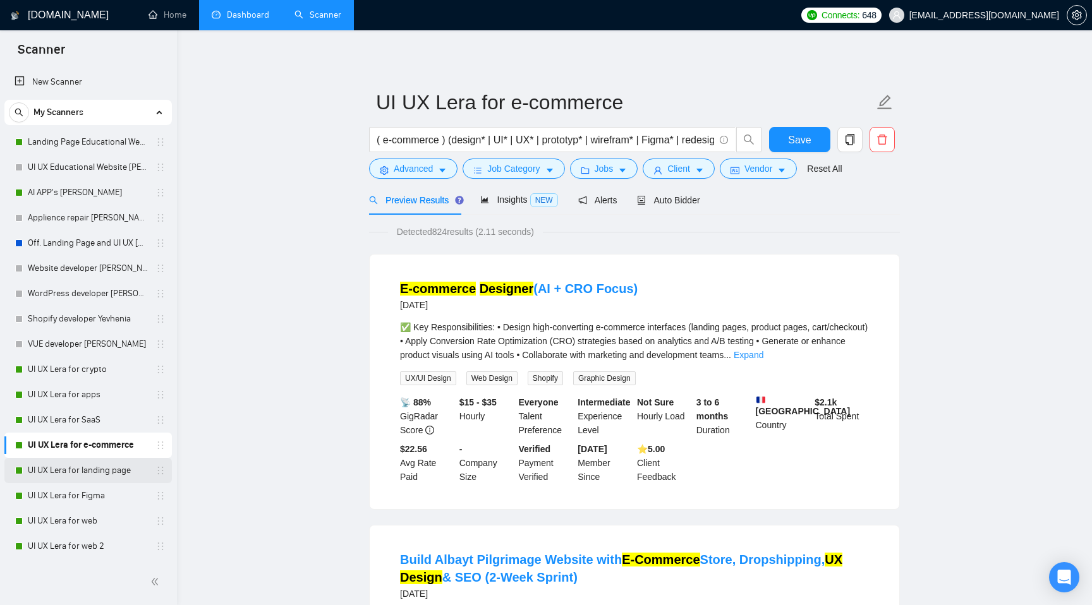
click at [62, 475] on link "UI UX Lera for landing page" at bounding box center [88, 470] width 120 height 25
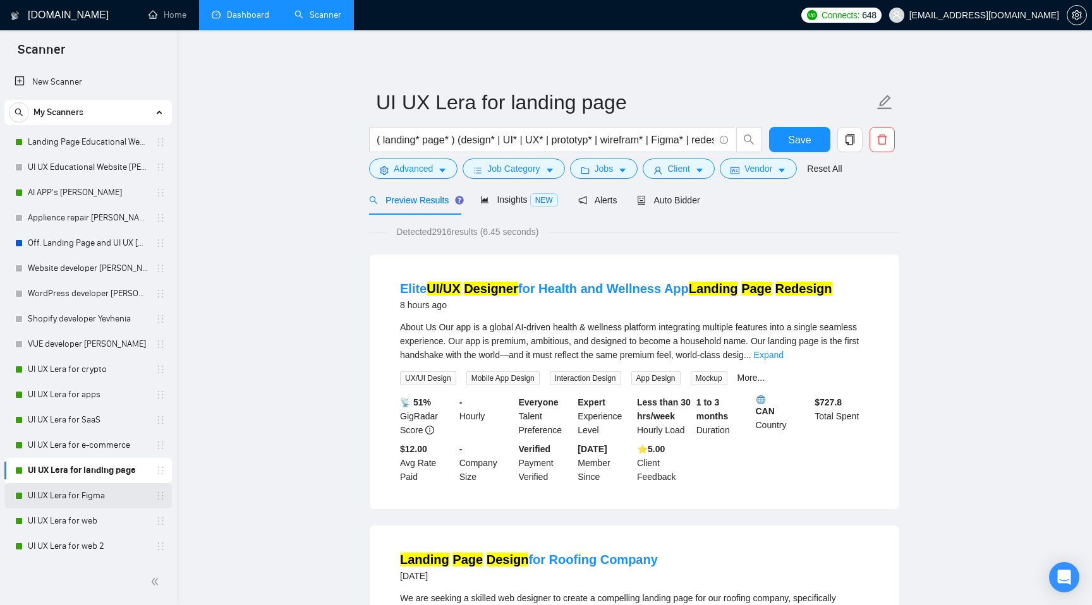
click at [58, 501] on link "UI UX Lera for Figma" at bounding box center [88, 495] width 120 height 25
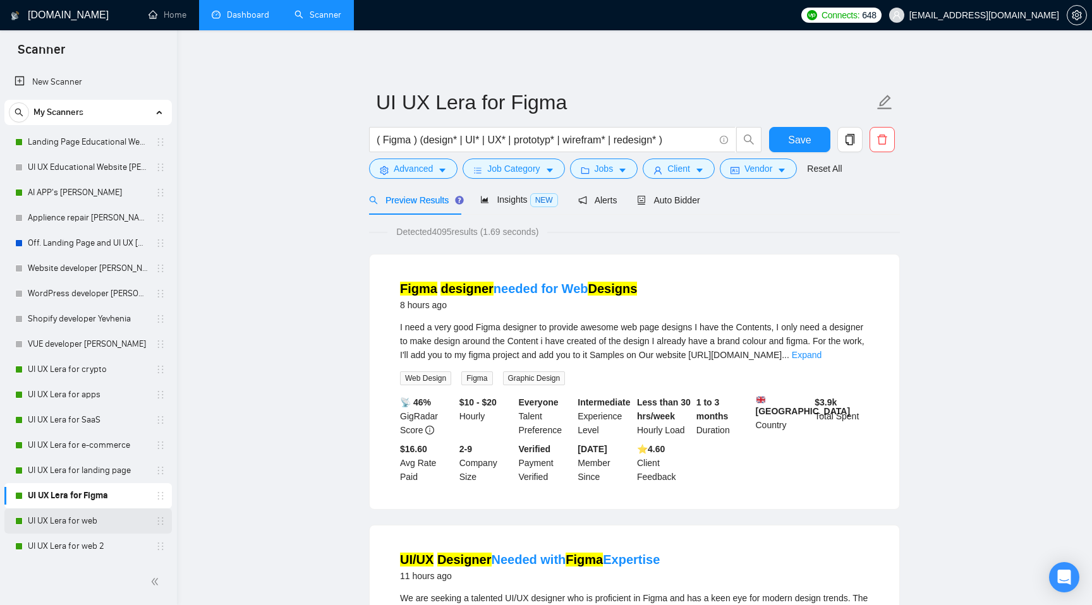
click at [59, 516] on link "UI UX Lera for web" at bounding box center [88, 521] width 120 height 25
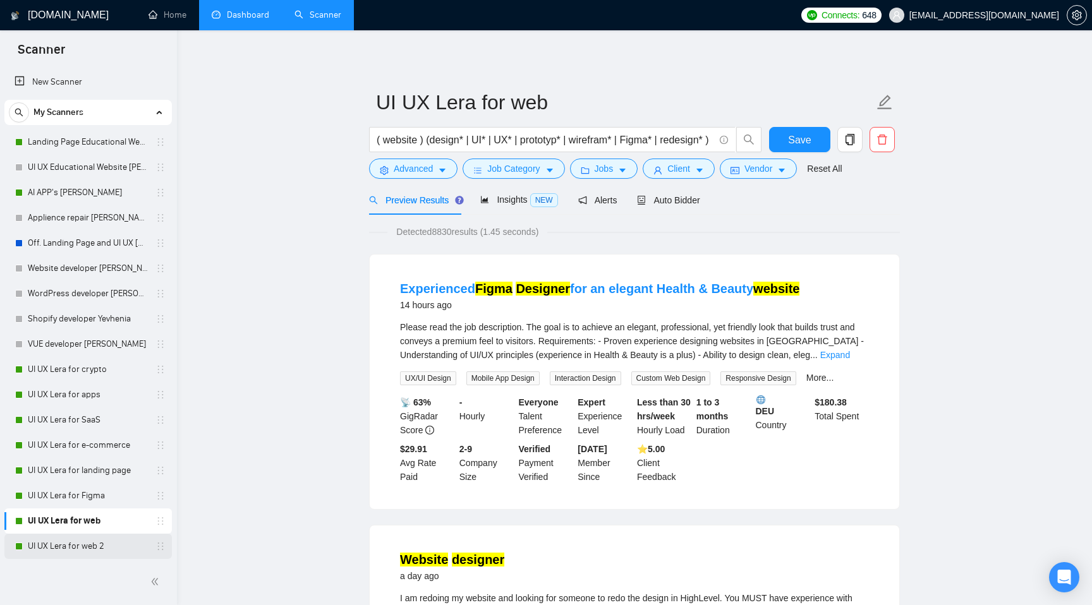
click at [57, 543] on link "UI UX Lera for web 2" at bounding box center [88, 546] width 120 height 25
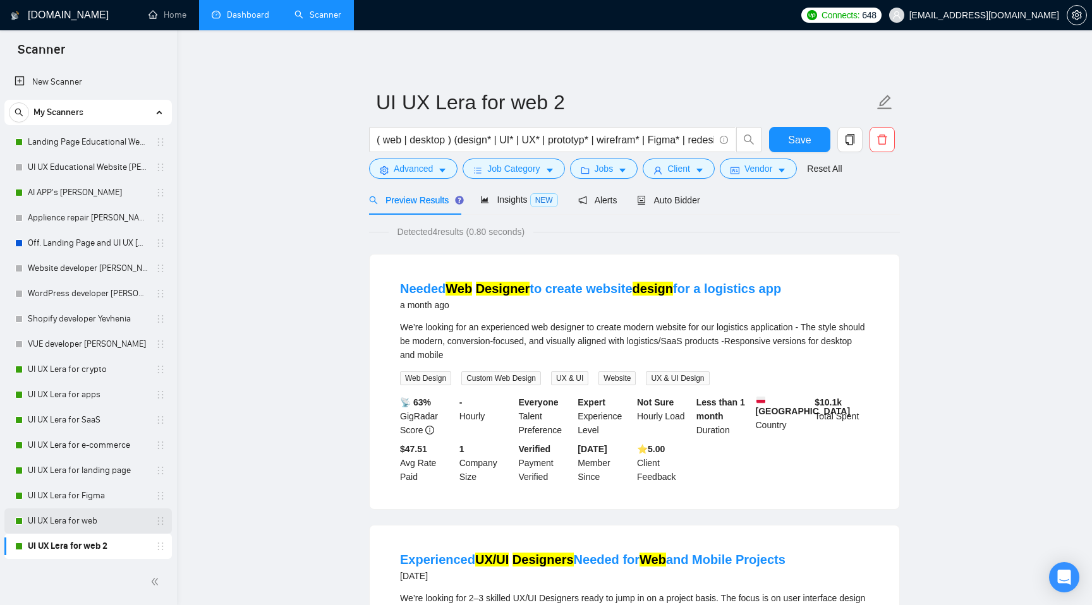
click at [69, 522] on link "UI UX Lera for web" at bounding box center [88, 521] width 120 height 25
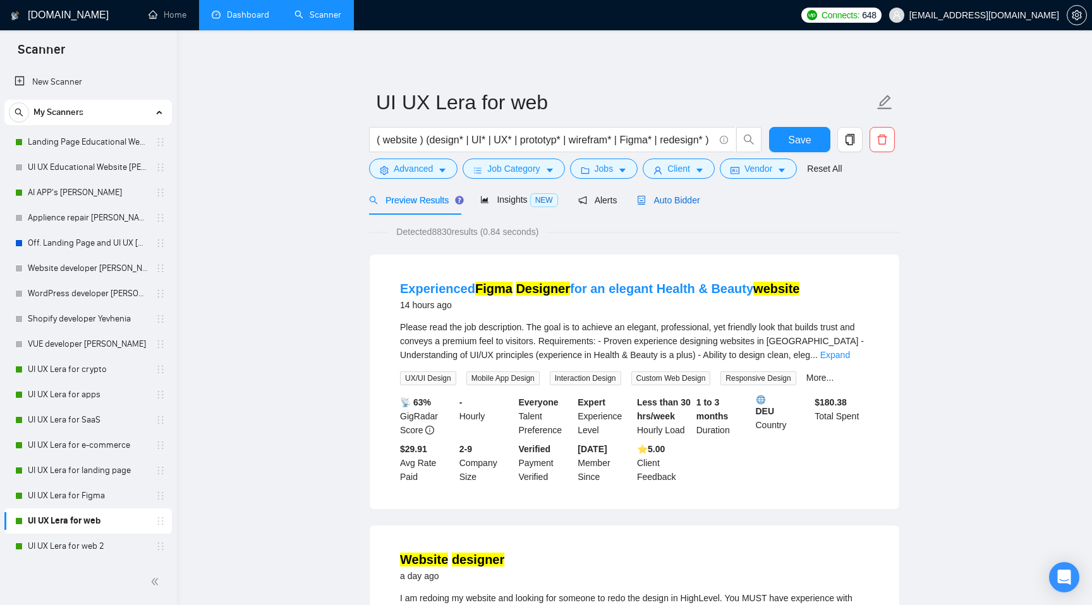
click at [689, 202] on span "Auto Bidder" at bounding box center [668, 200] width 63 height 10
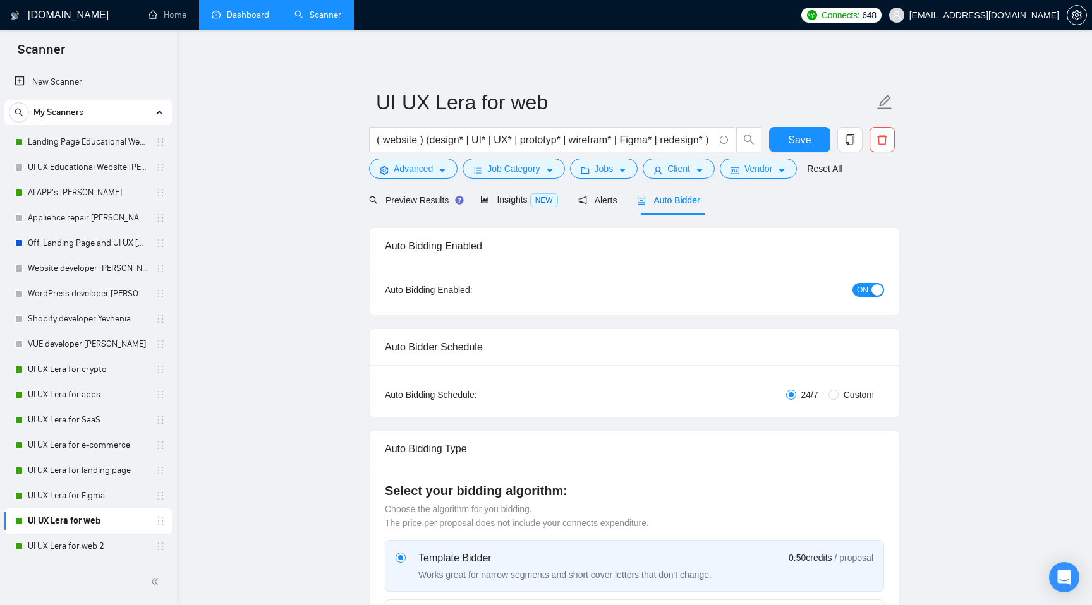
radio input "false"
radio input "true"
checkbox input "true"
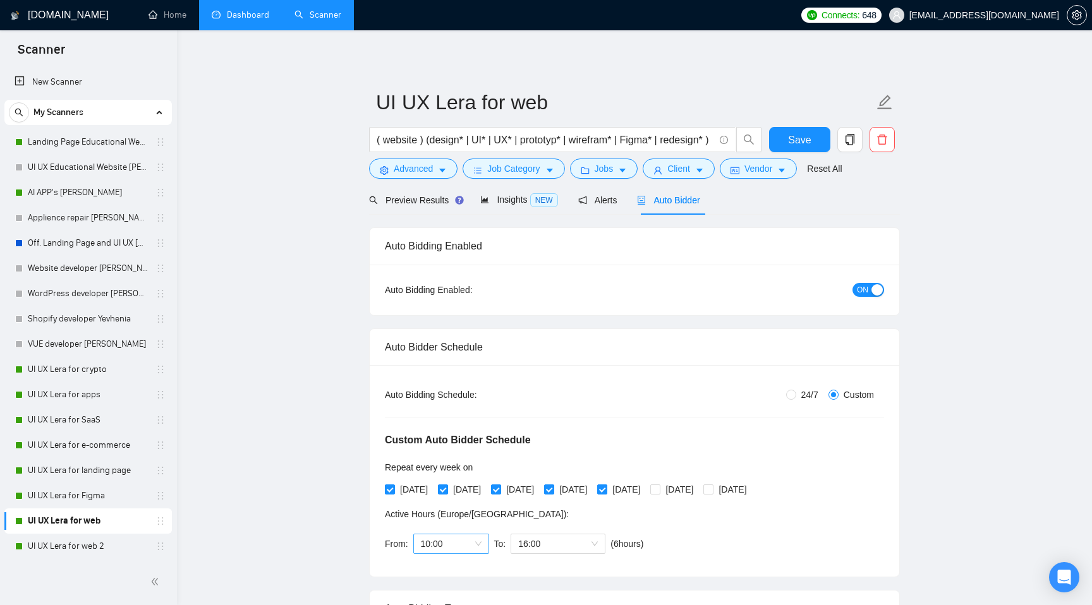
click at [462, 543] on span "10:00" at bounding box center [451, 543] width 61 height 19
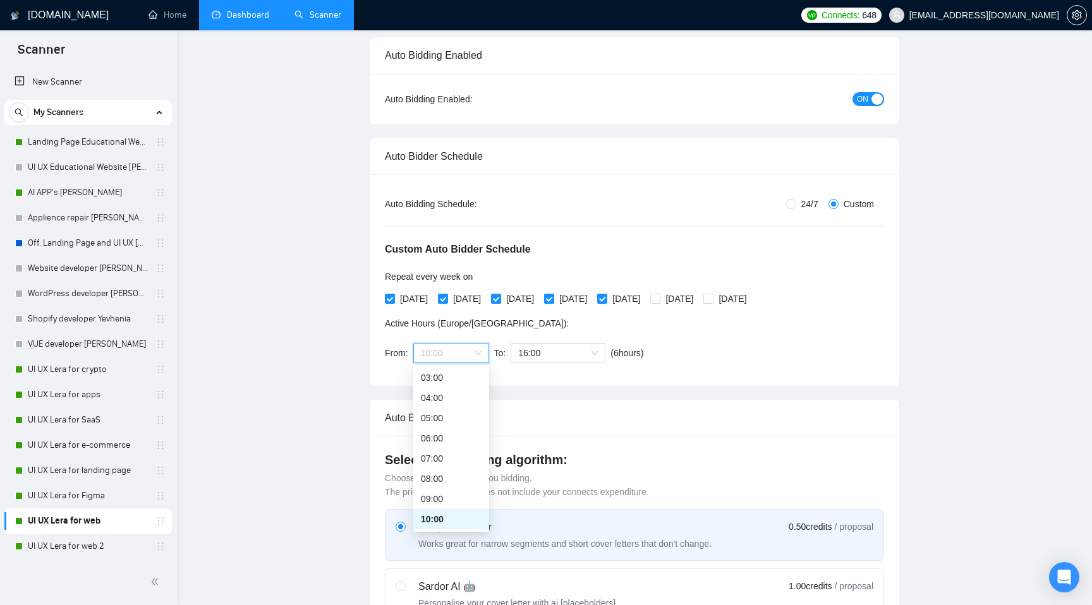
scroll to position [200, 0]
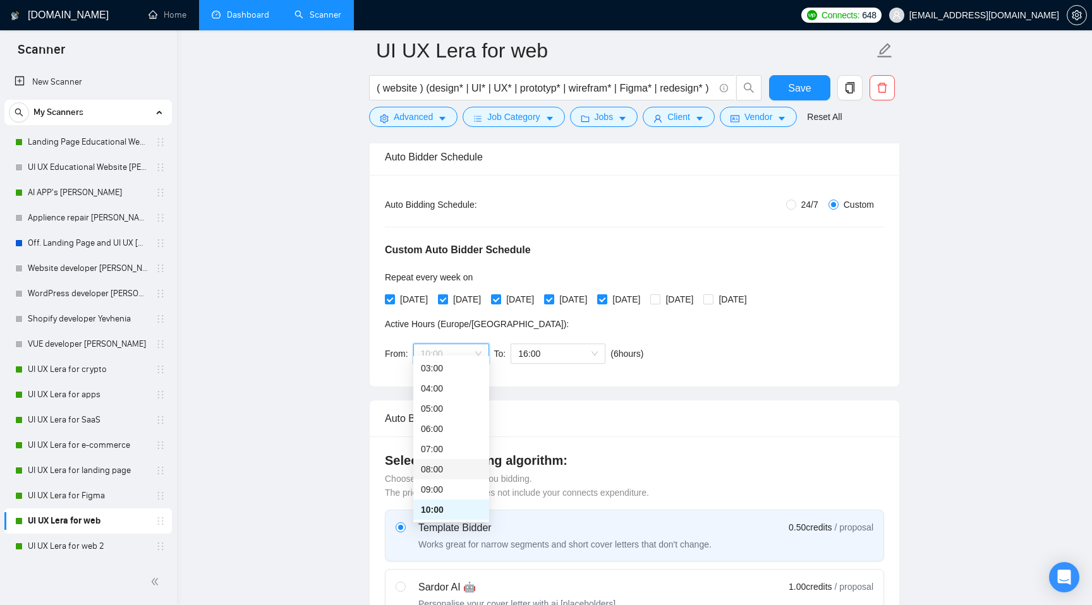
click at [447, 471] on div "08:00" at bounding box center [451, 469] width 61 height 14
click at [565, 352] on span "16:00" at bounding box center [558, 353] width 80 height 19
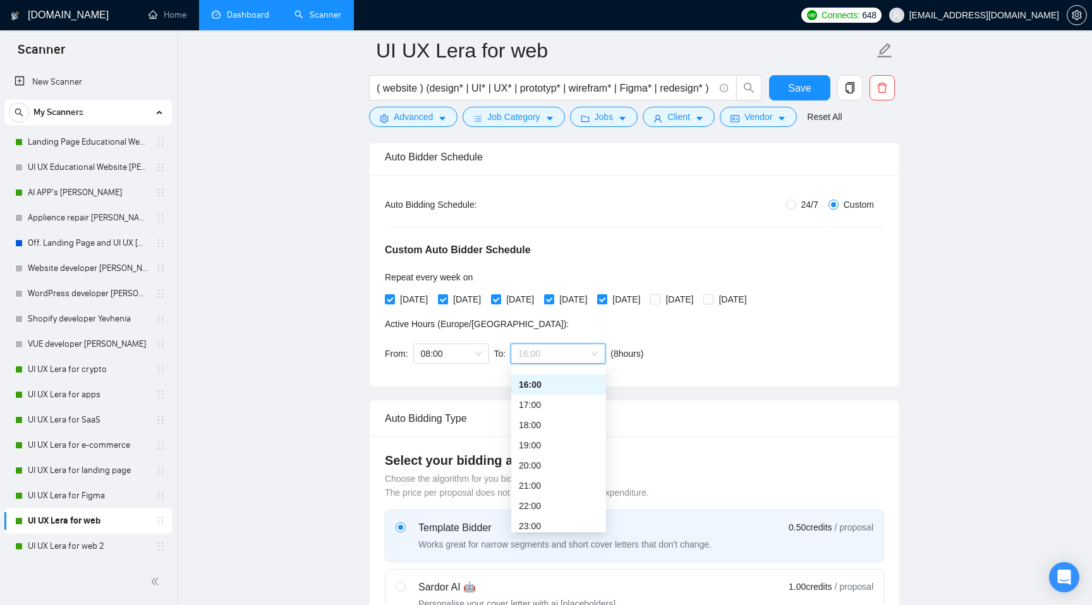
scroll to position [318, 0]
click at [551, 462] on div "20:00" at bounding box center [559, 465] width 80 height 14
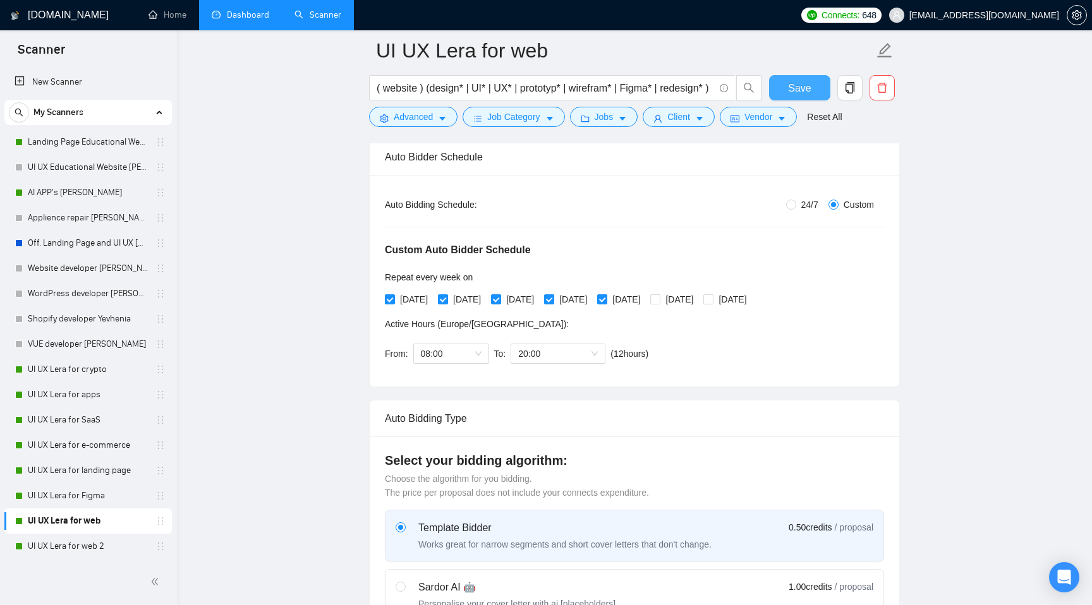
click at [803, 84] on span "Save" at bounding box center [799, 88] width 23 height 16
checkbox input "true"
click at [87, 493] on link "UI UX Lera for Figma" at bounding box center [88, 495] width 120 height 25
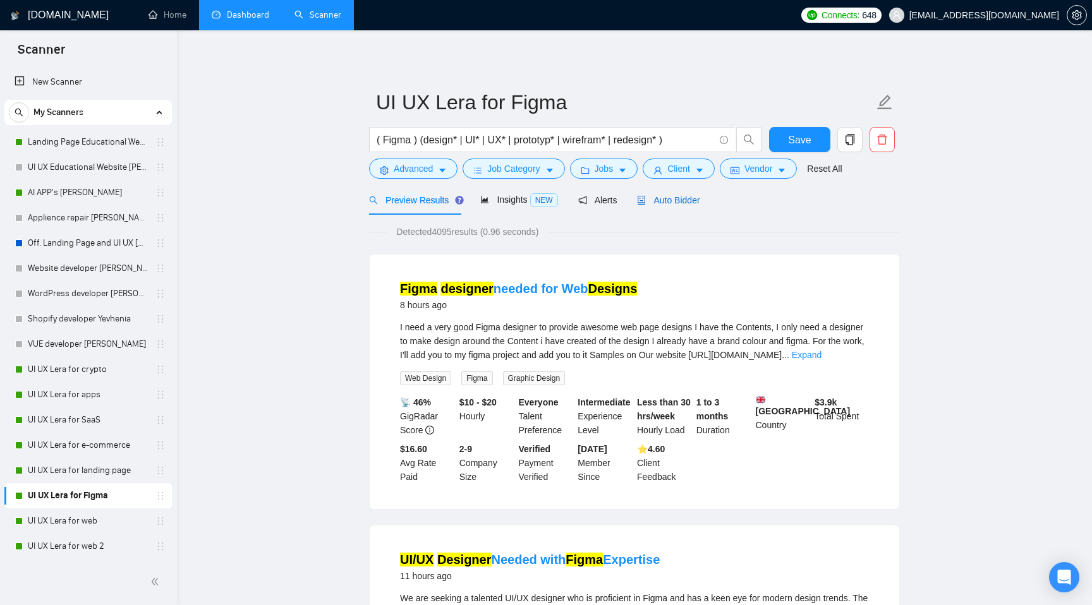
click at [680, 202] on span "Auto Bidder" at bounding box center [668, 200] width 63 height 10
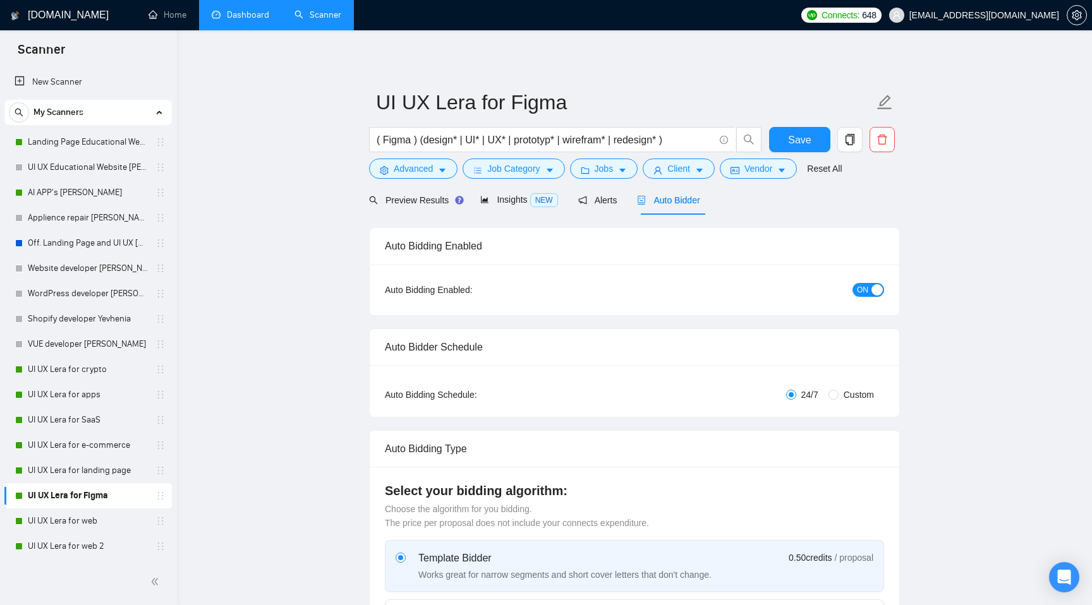
radio input "false"
radio input "true"
checkbox input "true"
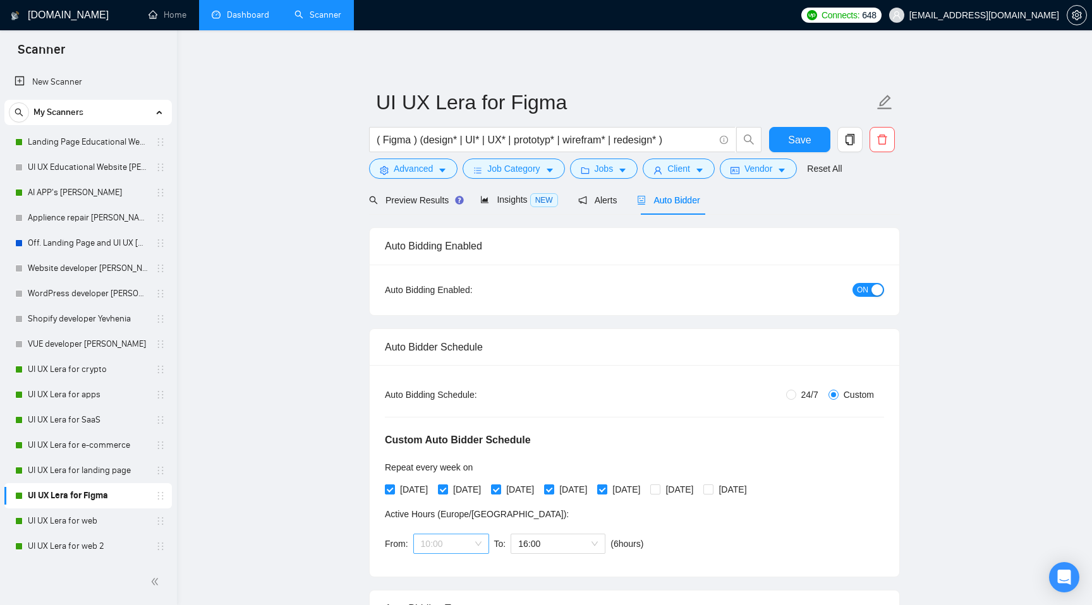
click at [450, 548] on span "10:00" at bounding box center [451, 543] width 61 height 19
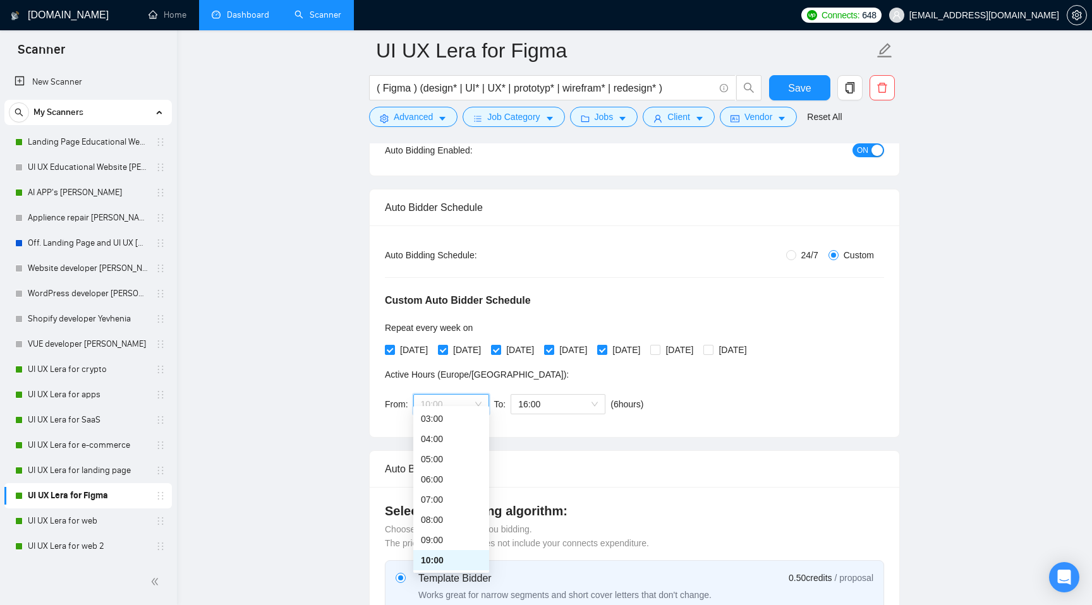
scroll to position [159, 0]
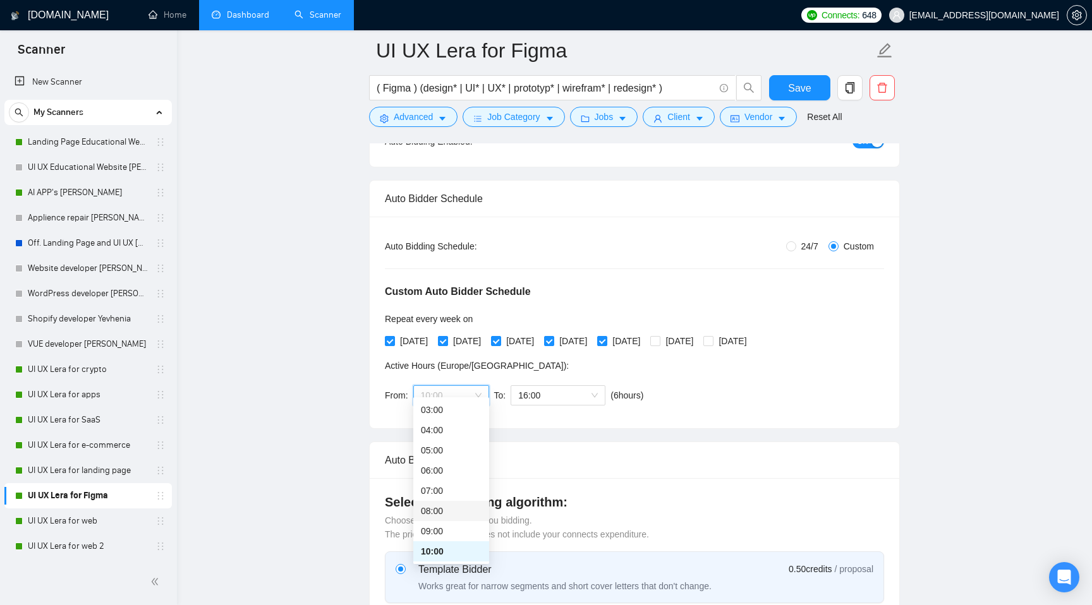
click at [439, 510] on div "08:00" at bounding box center [451, 511] width 61 height 14
click at [558, 393] on span "16:00" at bounding box center [558, 395] width 80 height 19
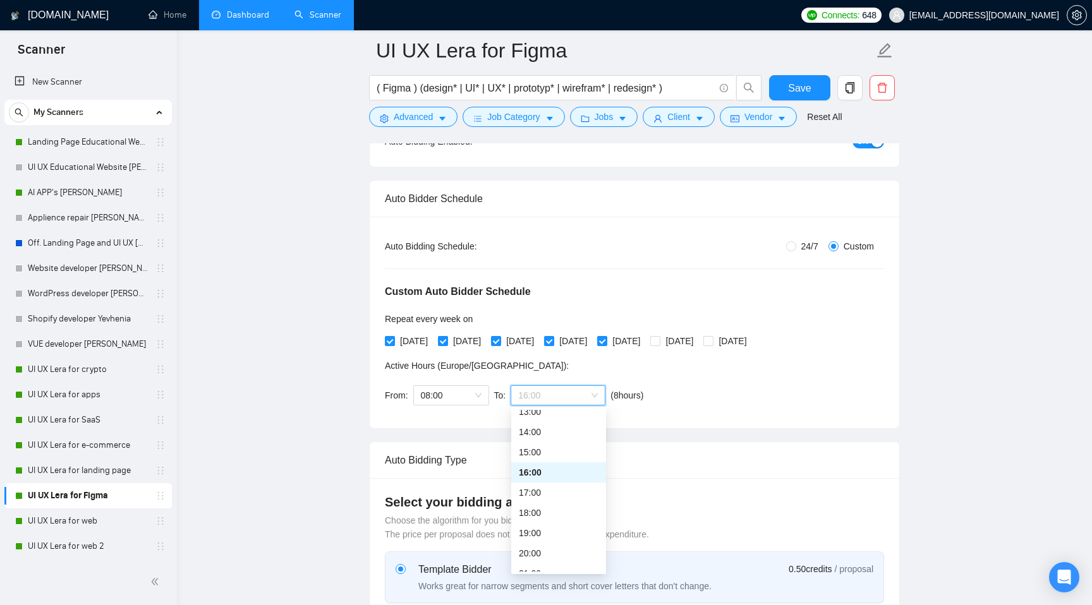
scroll to position [282, 0]
click at [534, 538] on div "20:00" at bounding box center [559, 543] width 80 height 14
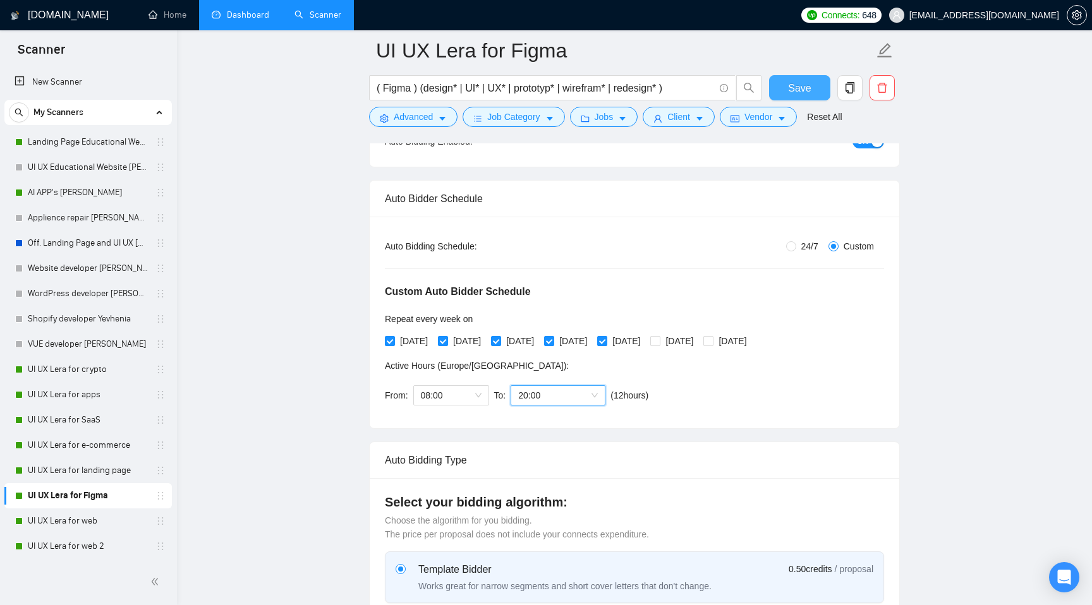
click at [804, 93] on span "Save" at bounding box center [799, 88] width 23 height 16
click at [238, 9] on link "Dashboard" at bounding box center [240, 14] width 57 height 11
